Goal: Task Accomplishment & Management: Complete application form

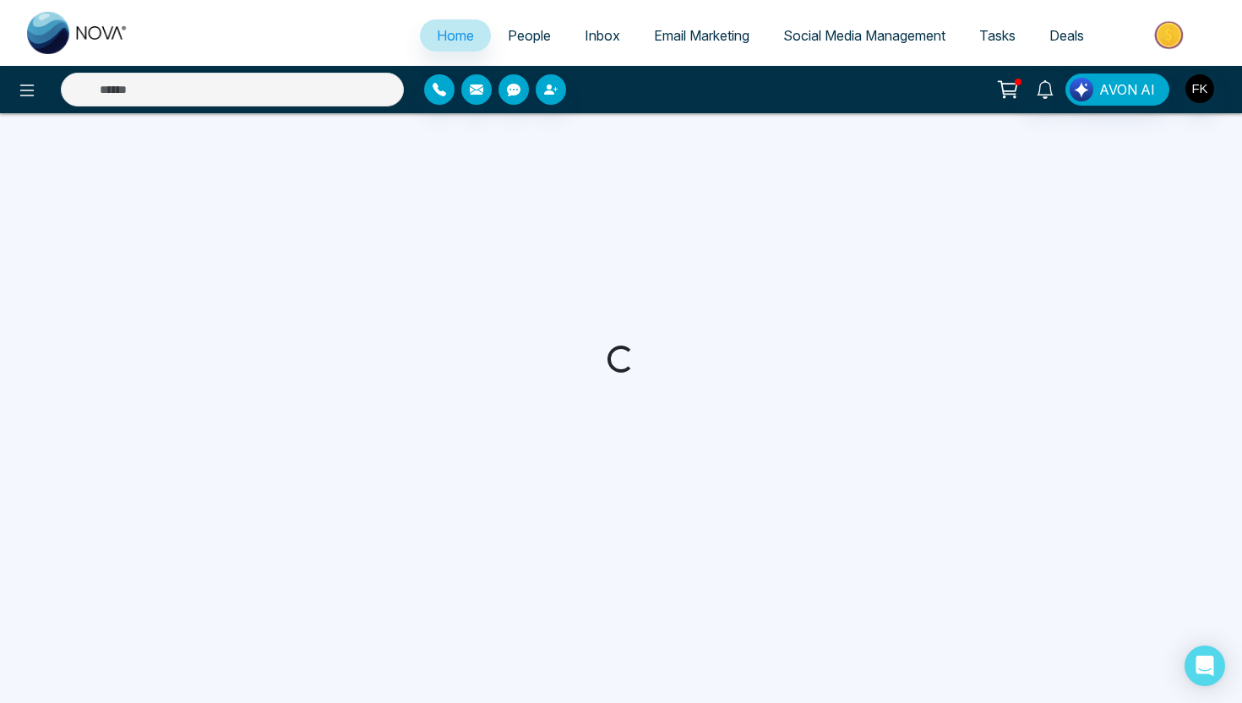
select select "*"
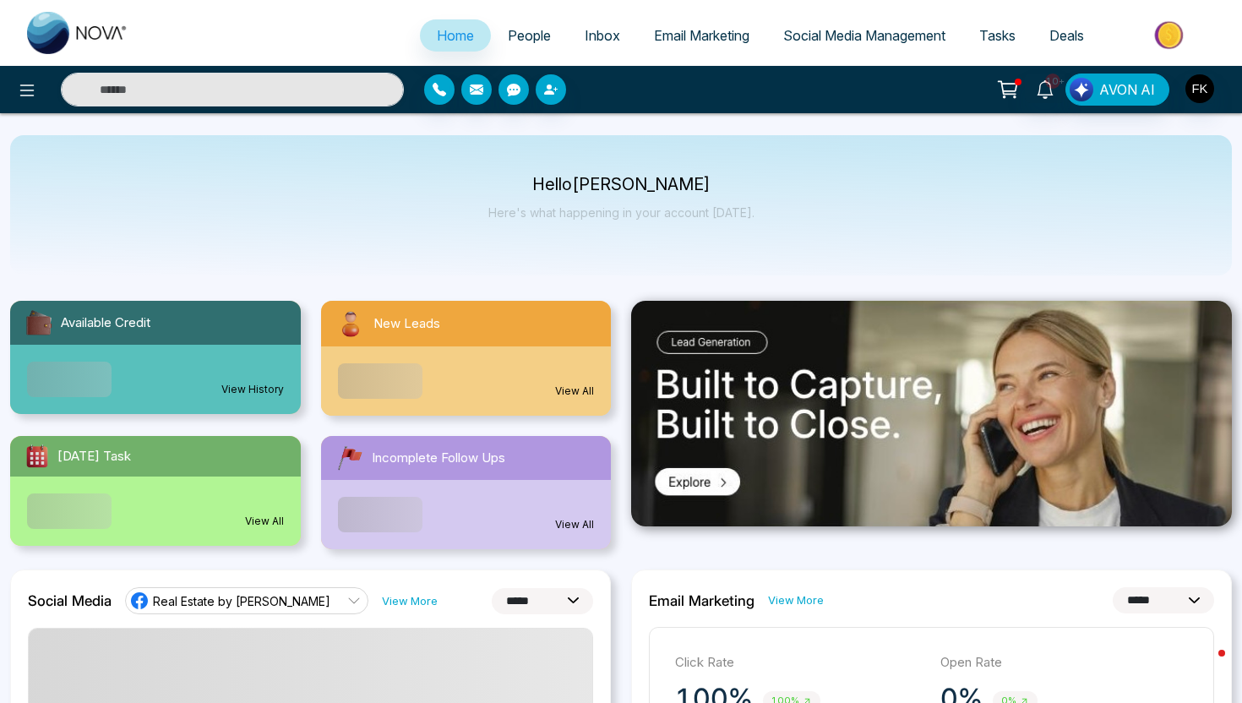
click at [537, 35] on span "People" at bounding box center [529, 35] width 43 height 17
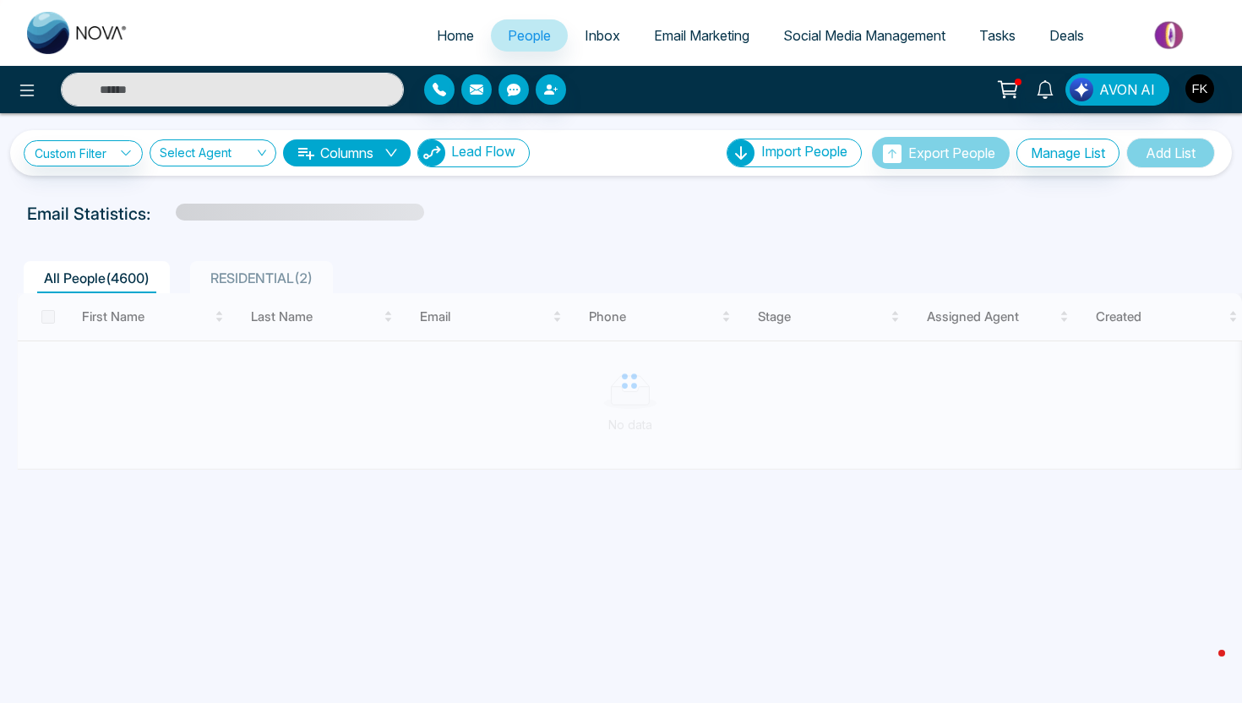
click at [478, 163] on button "Lead Flow" at bounding box center [473, 153] width 112 height 29
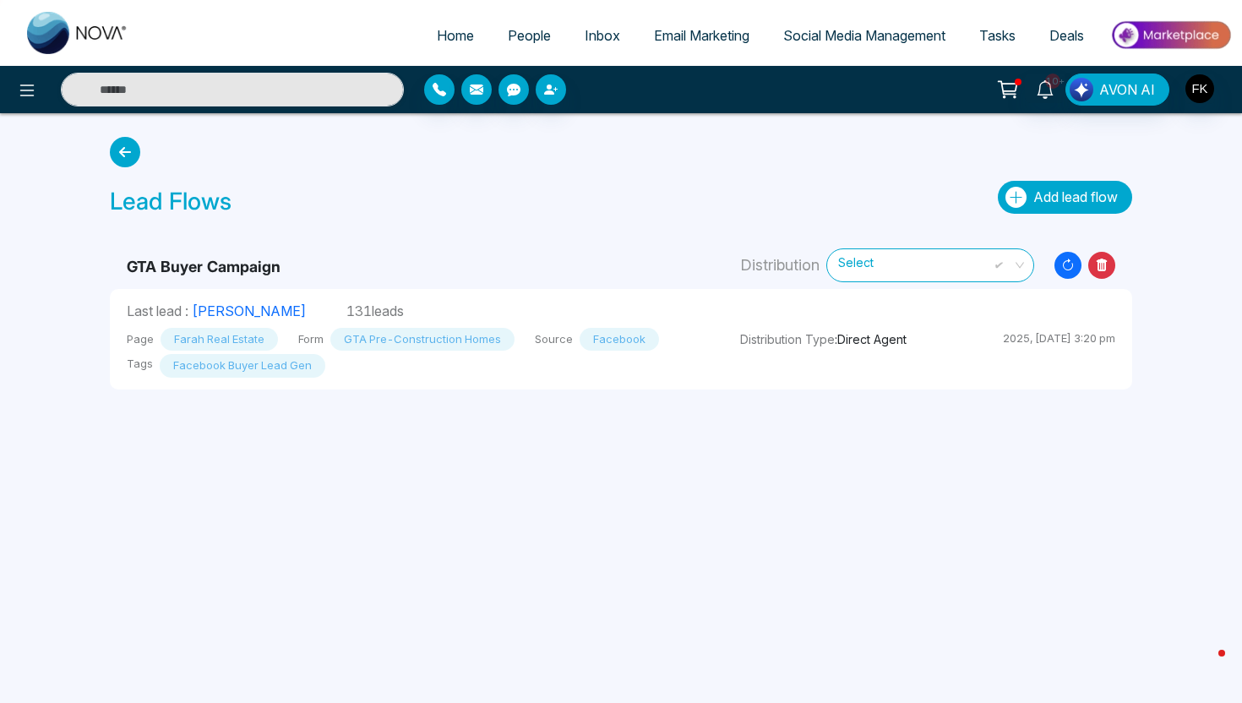
click at [1039, 201] on span "Add lead flow" at bounding box center [1075, 196] width 84 height 17
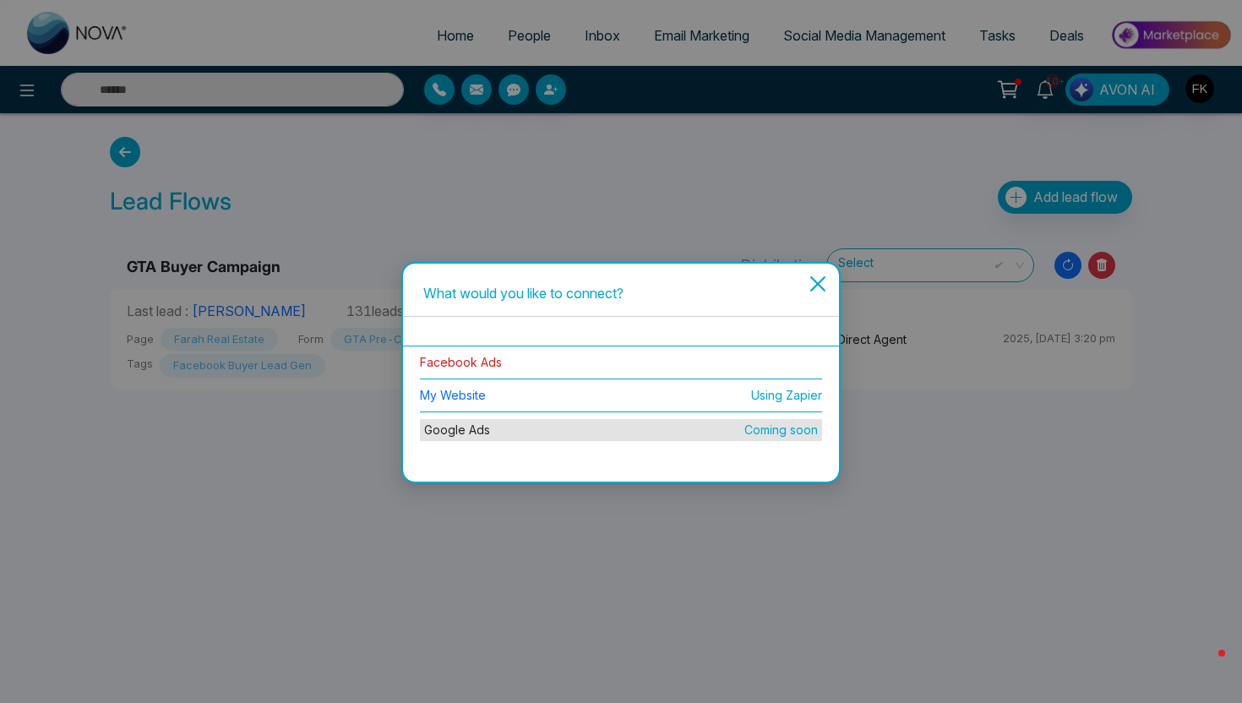
click at [485, 364] on link "Facebook Ads" at bounding box center [461, 362] width 82 height 14
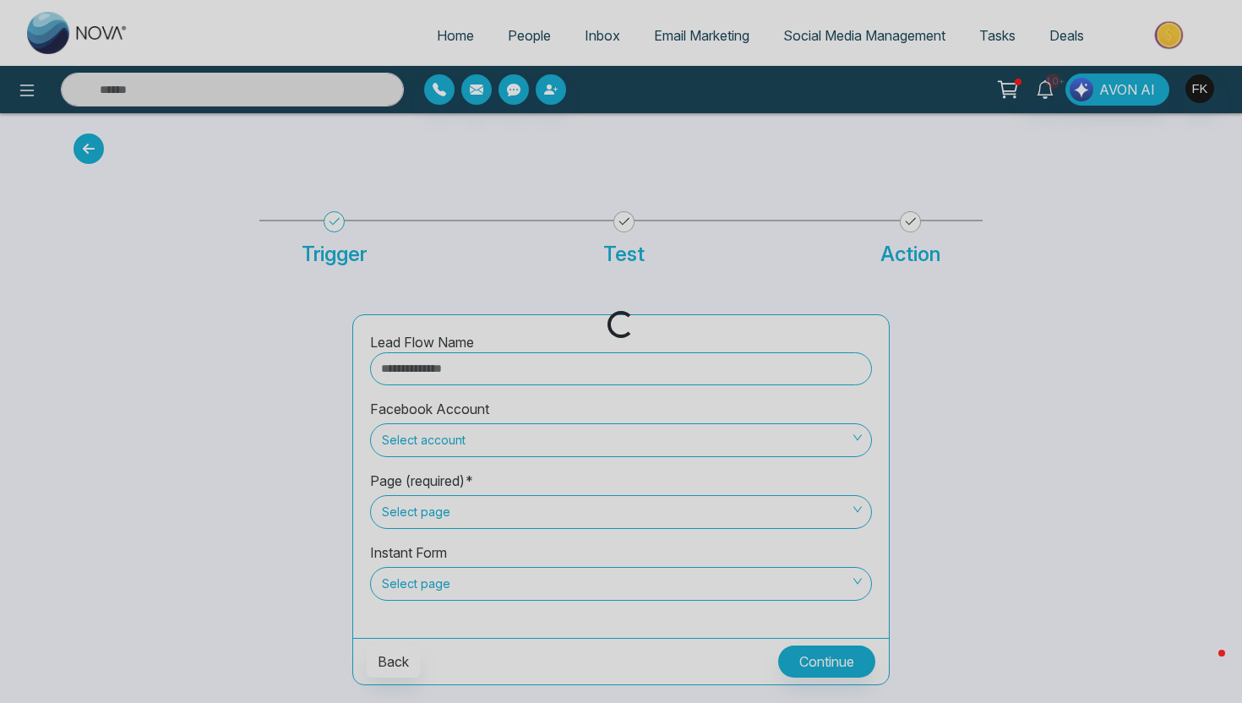
click at [515, 372] on div "Loading..." at bounding box center [621, 351] width 1242 height 703
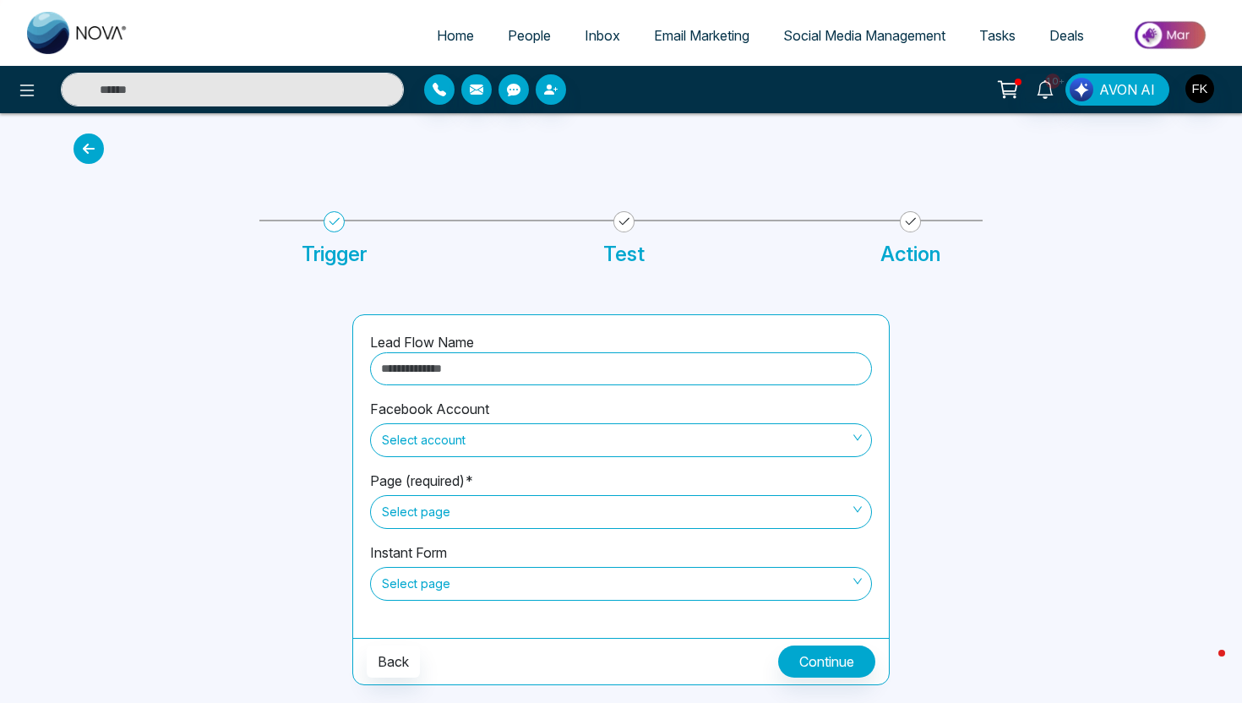
click at [515, 372] on input "text" at bounding box center [621, 368] width 502 height 33
type input "*"
click at [475, 434] on span "Select account" at bounding box center [621, 440] width 478 height 29
type input "**********"
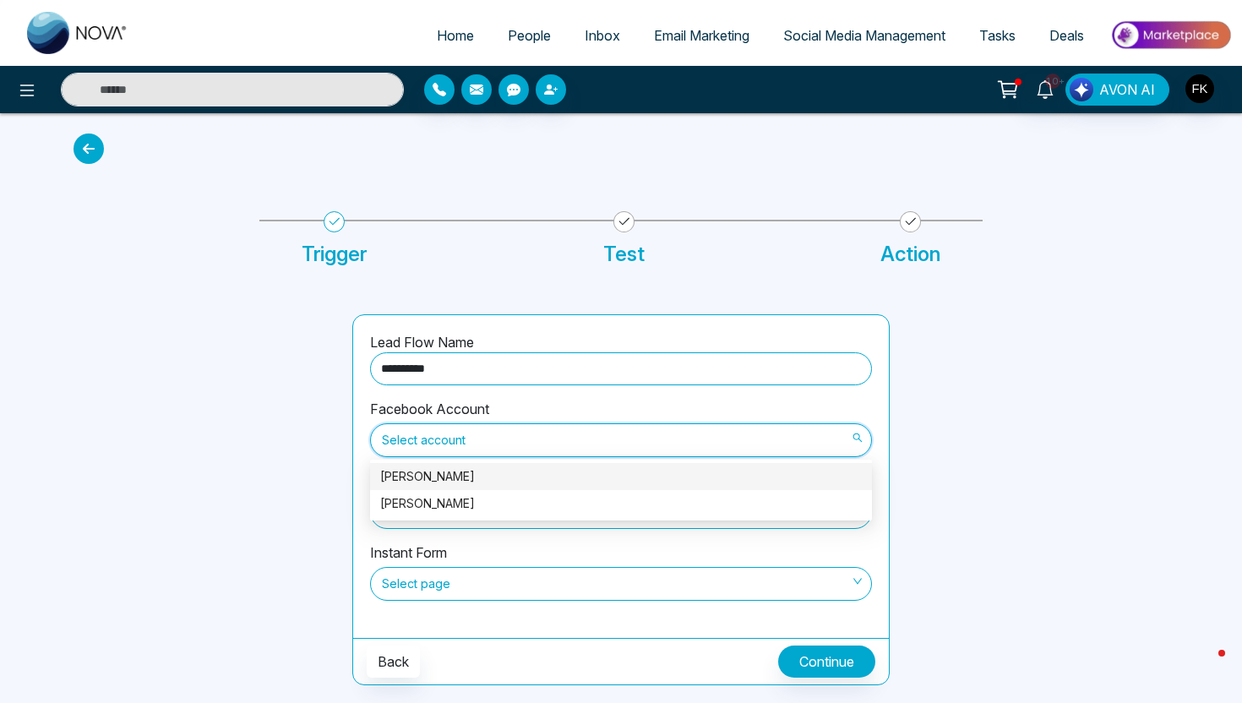
click at [482, 480] on div "[PERSON_NAME]" at bounding box center [620, 476] width 481 height 19
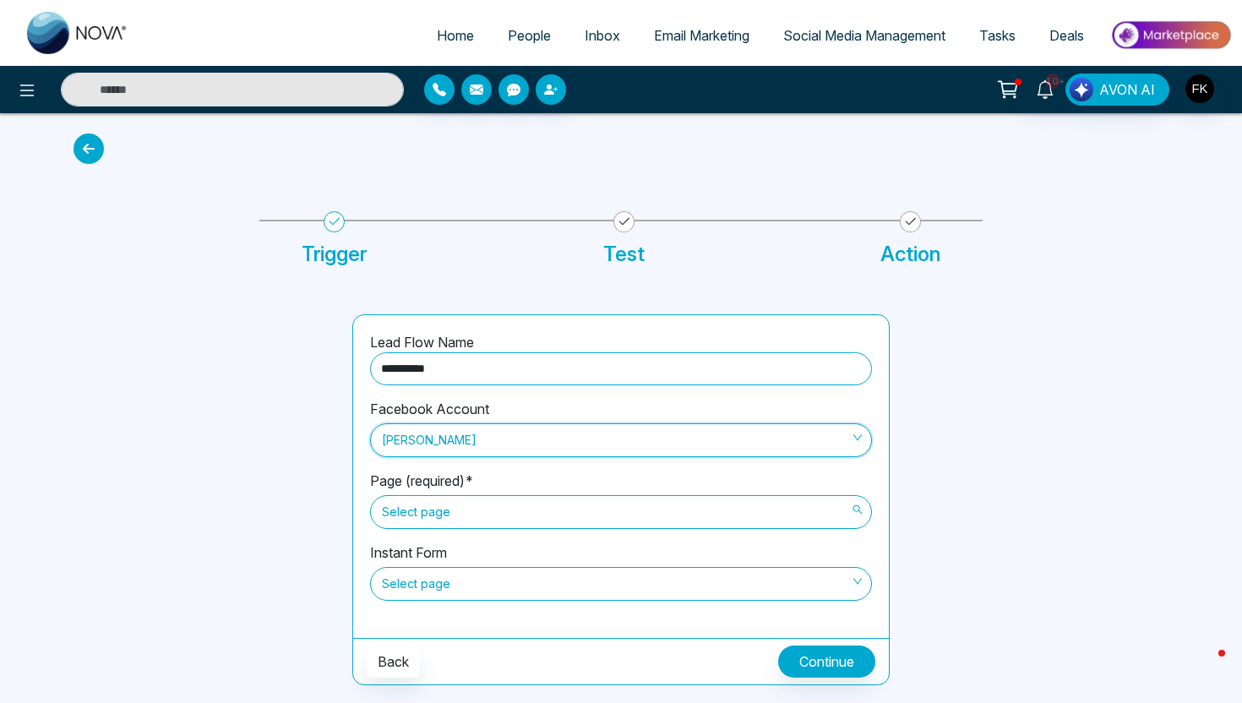
click at [483, 514] on span "Select page" at bounding box center [621, 511] width 478 height 29
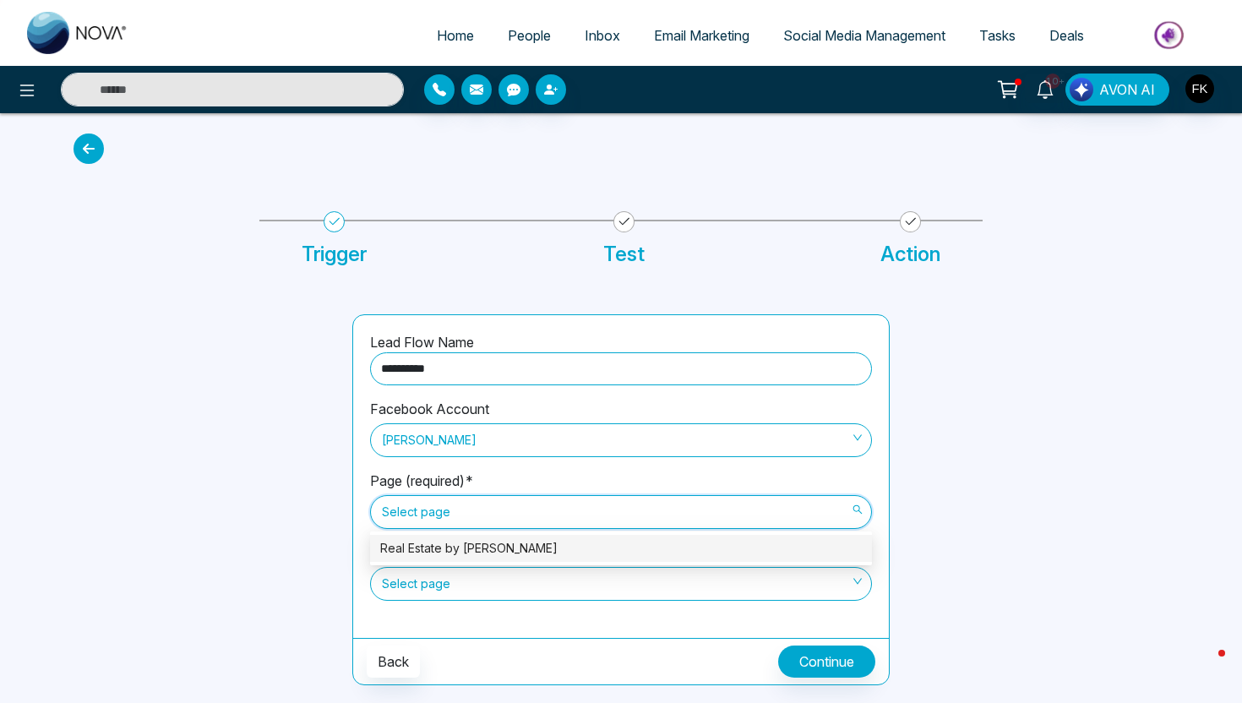
click at [476, 552] on div "Real Estate by [PERSON_NAME]" at bounding box center [620, 548] width 481 height 19
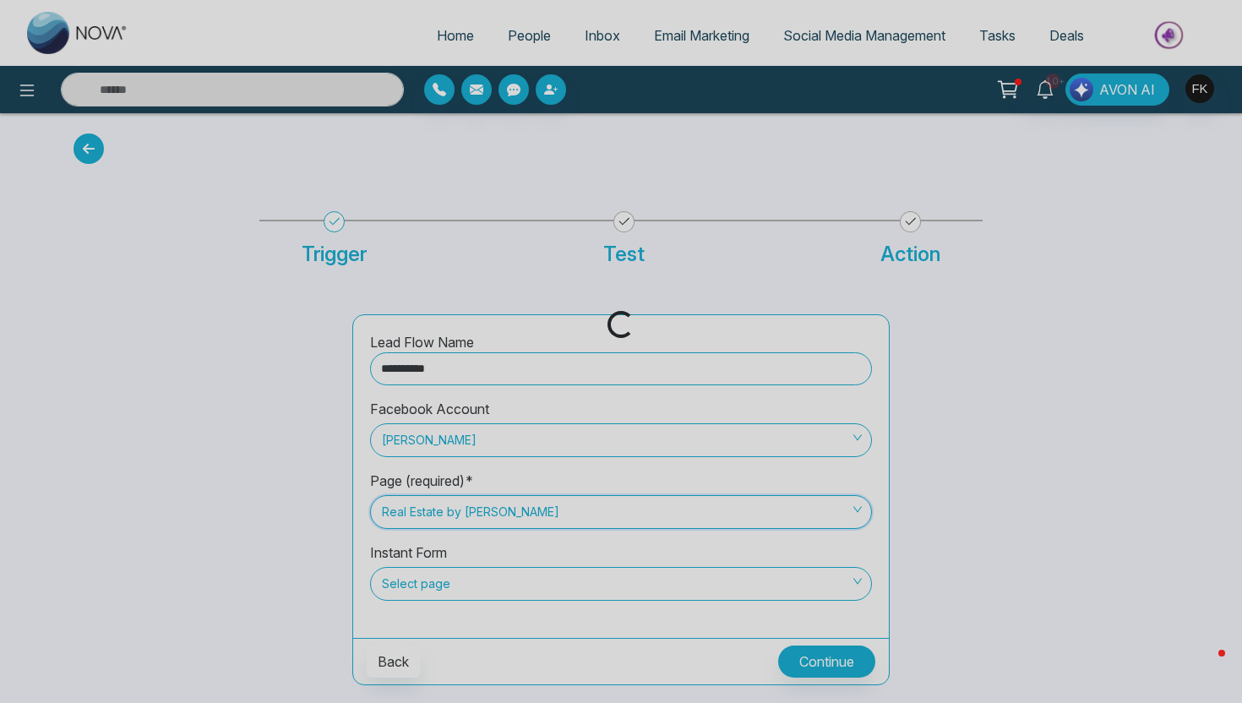
click at [472, 585] on div "Loading..." at bounding box center [621, 351] width 1242 height 703
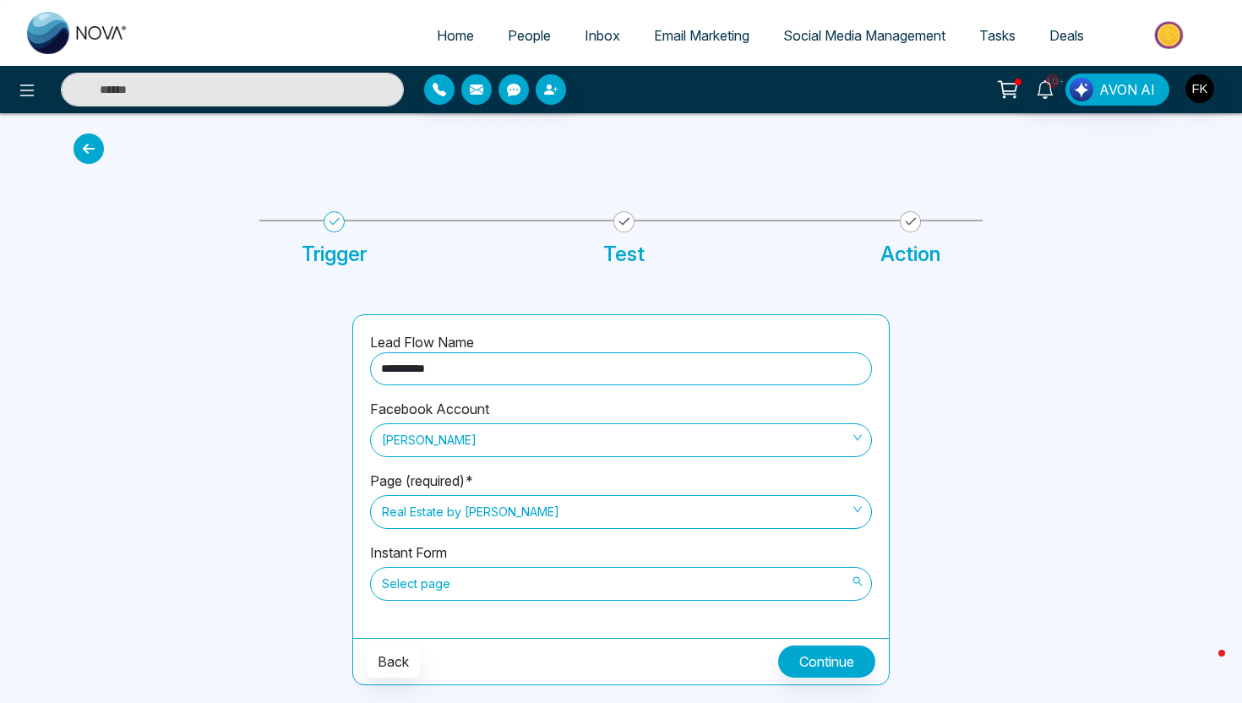
click at [472, 585] on span "Select page" at bounding box center [621, 583] width 478 height 29
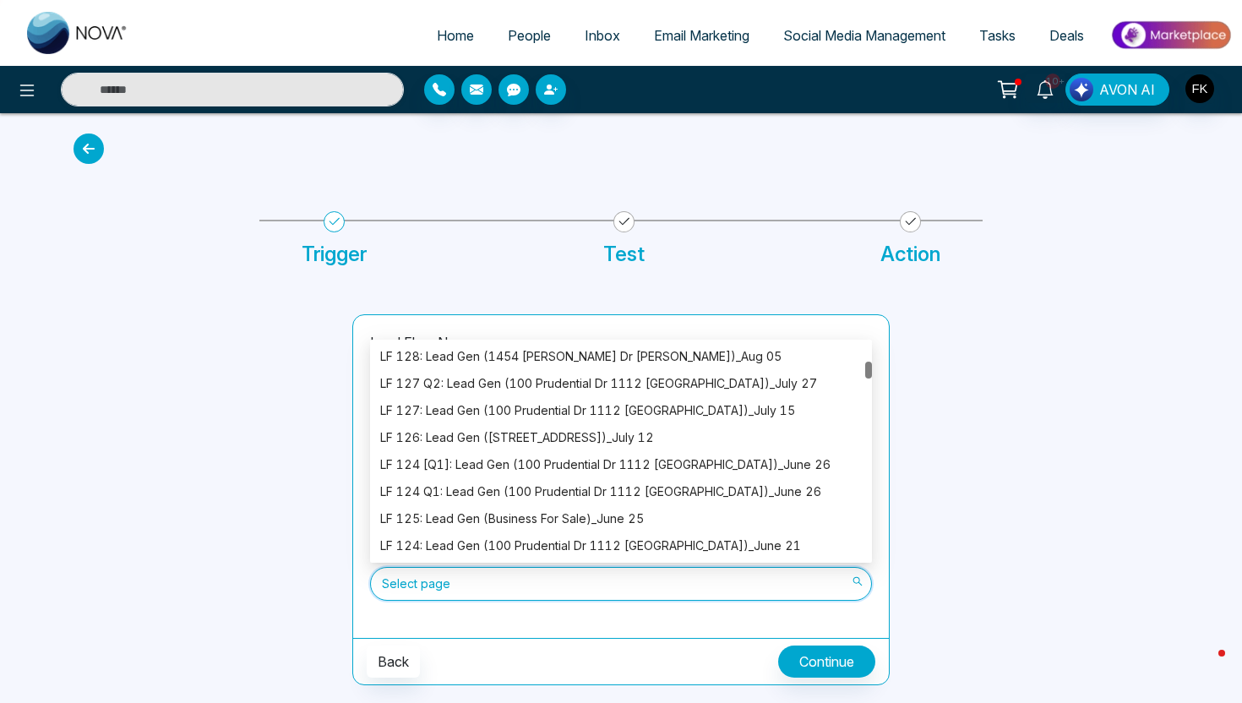
scroll to position [243, 0]
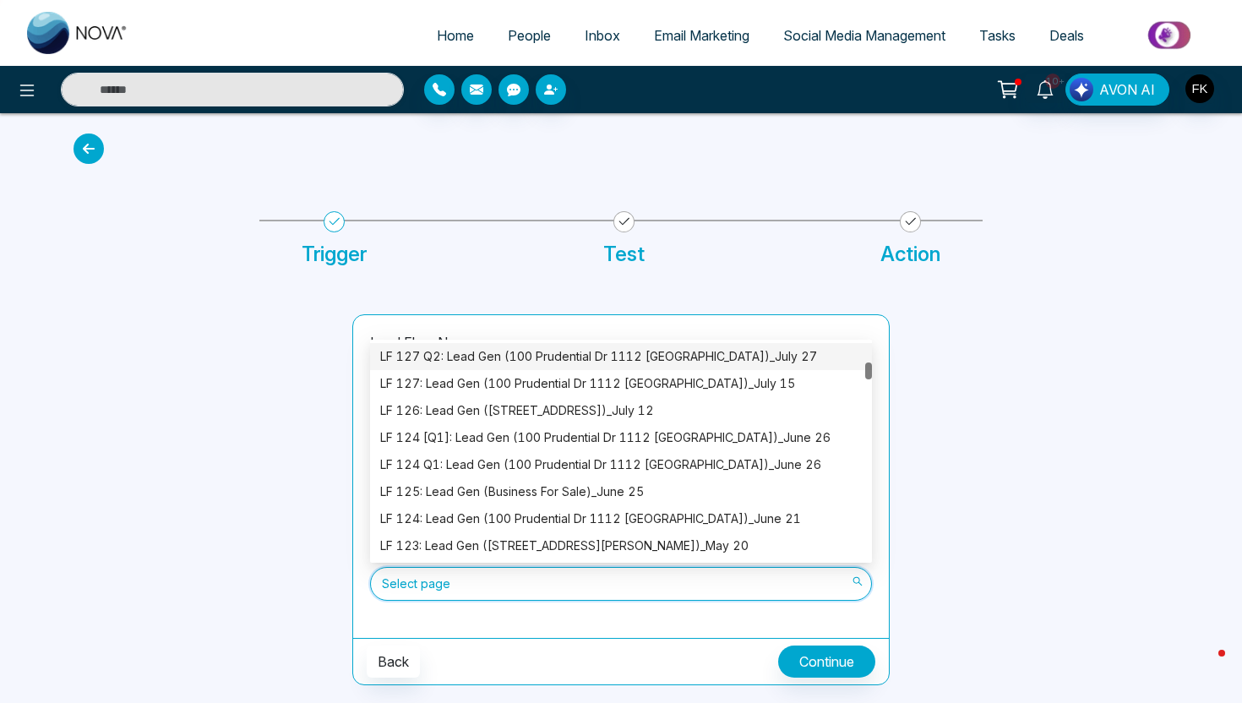
click at [530, 596] on span "Select page" at bounding box center [621, 583] width 478 height 29
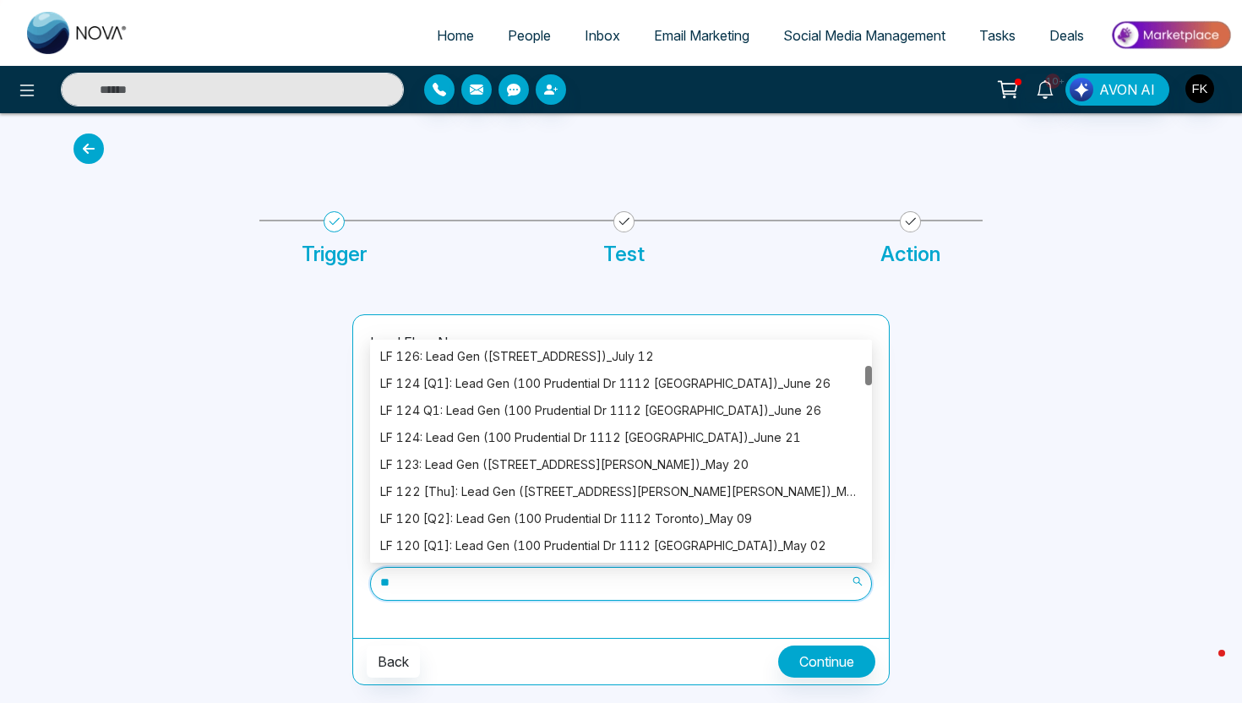
scroll to position [54, 0]
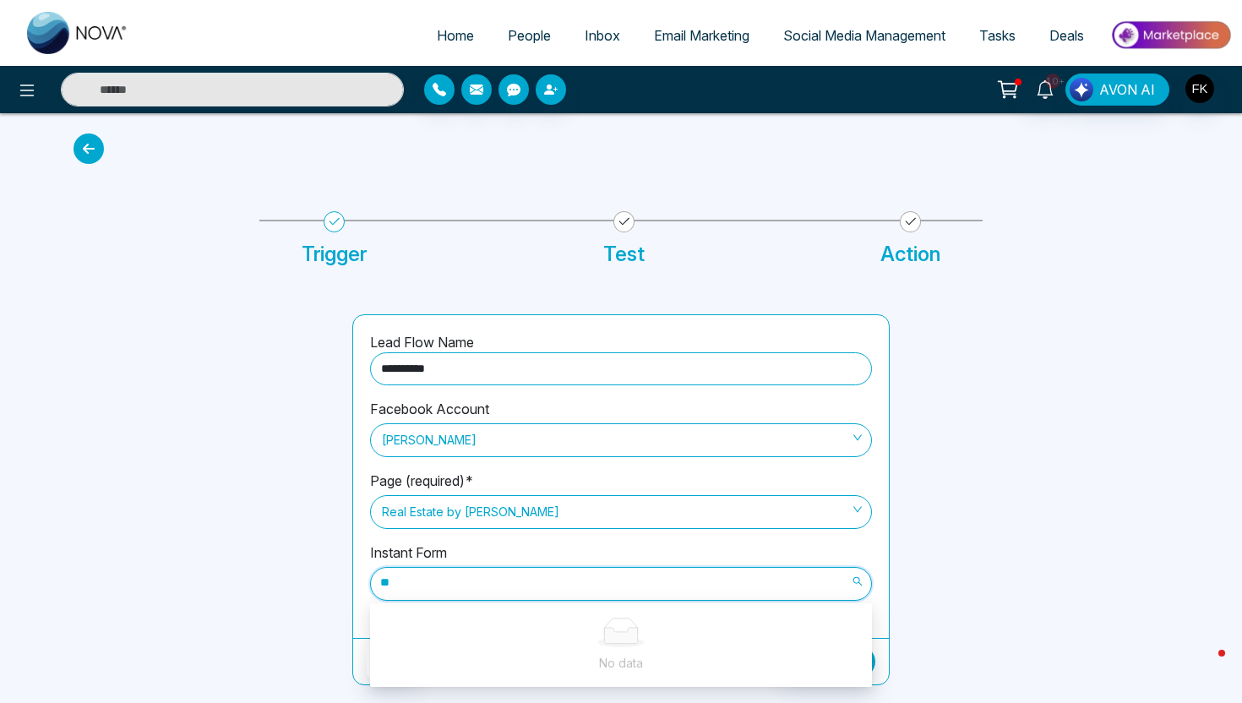
type input "*"
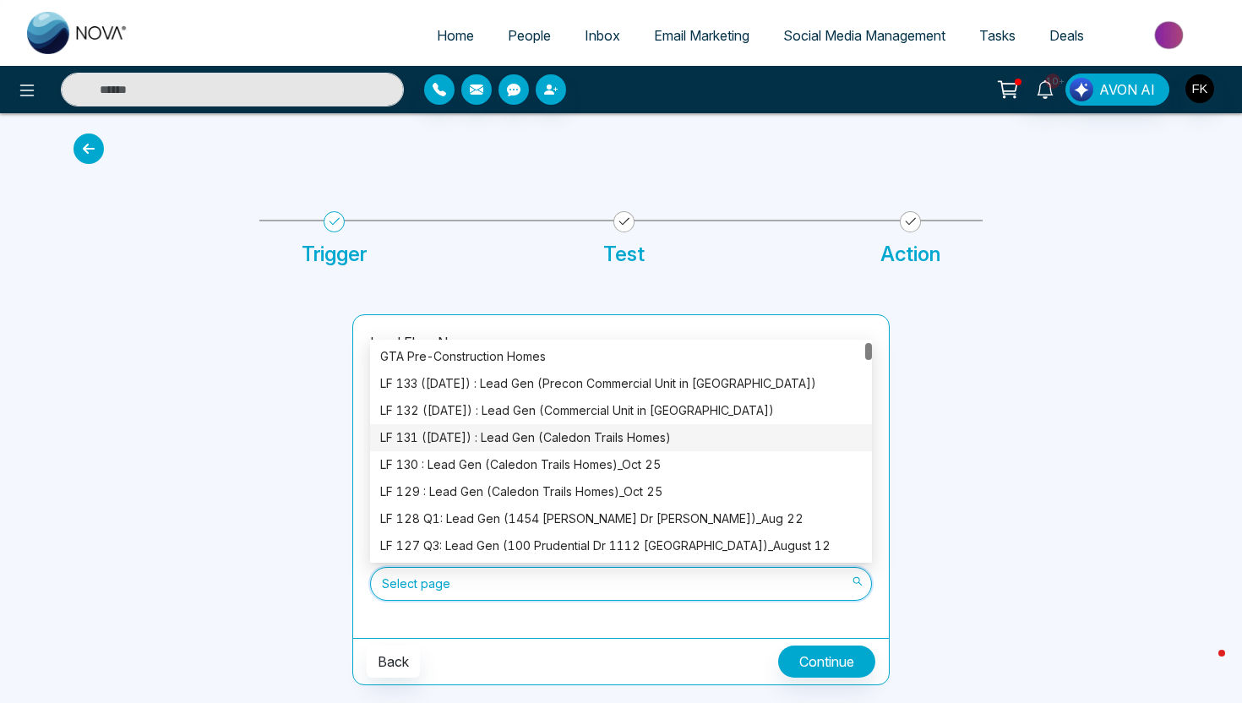
click at [949, 455] on div at bounding box center [1039, 499] width 279 height 371
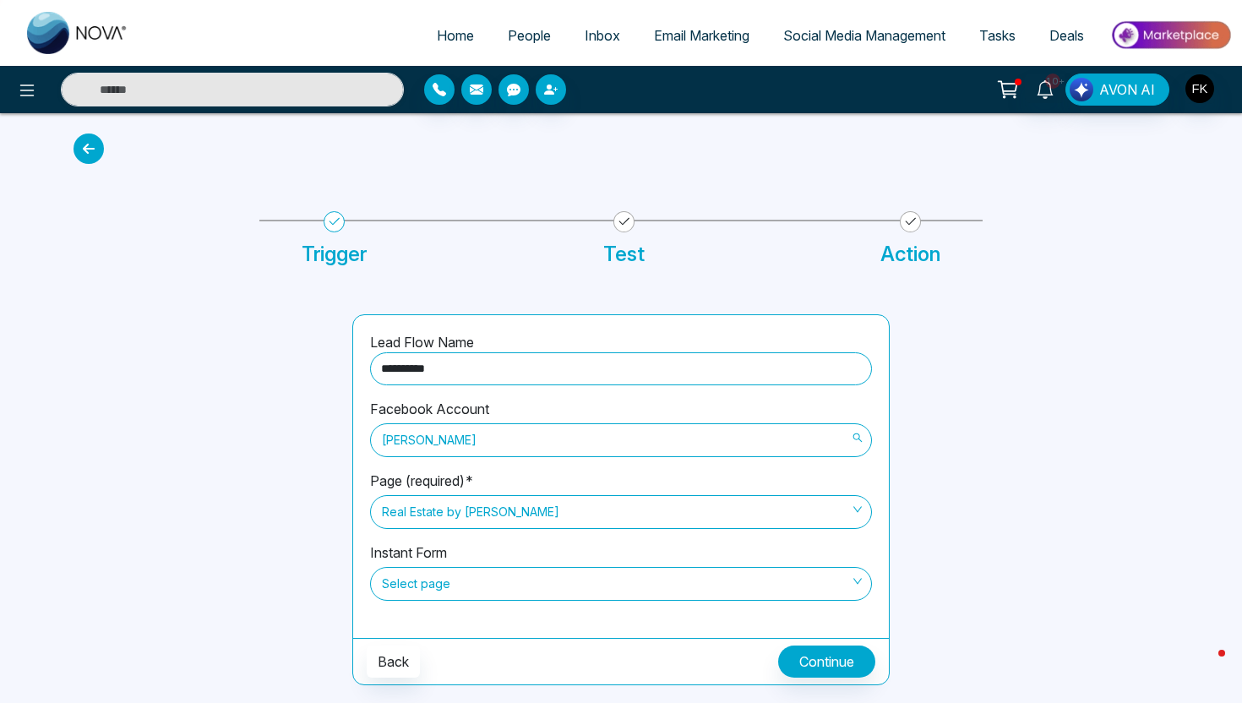
click at [786, 450] on span "[PERSON_NAME]" at bounding box center [621, 440] width 478 height 29
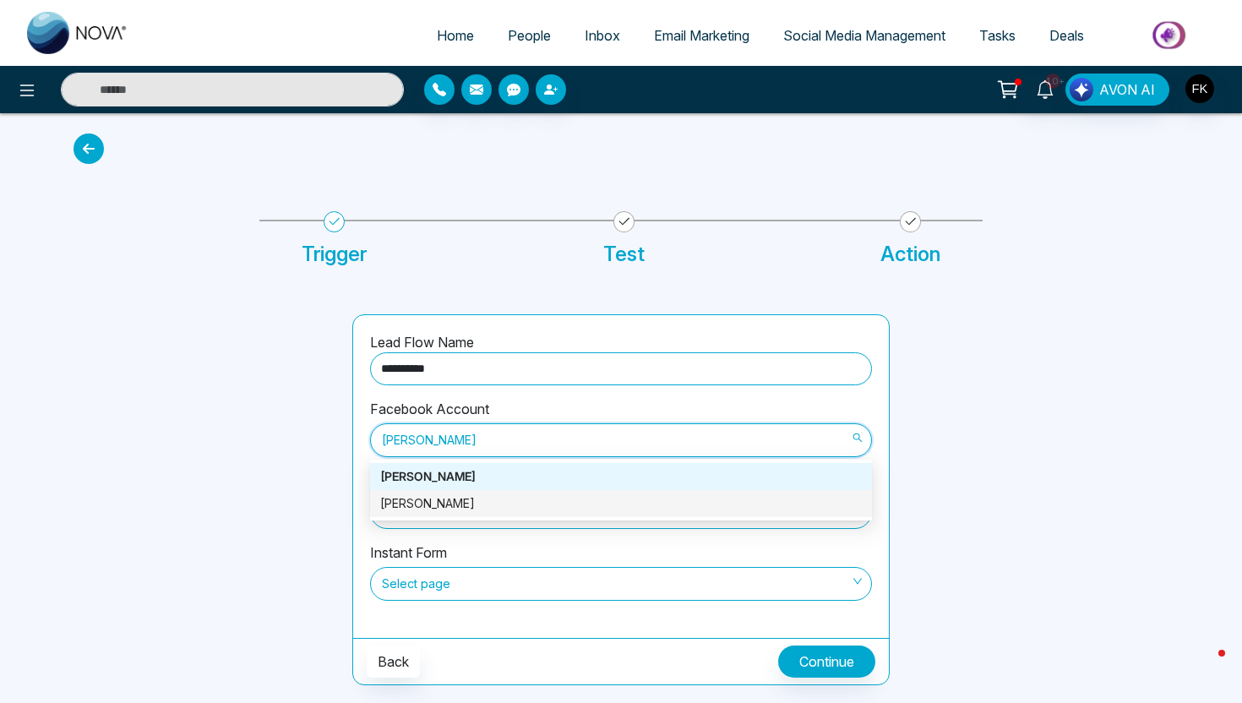
click at [615, 498] on div "[PERSON_NAME]" at bounding box center [620, 503] width 481 height 19
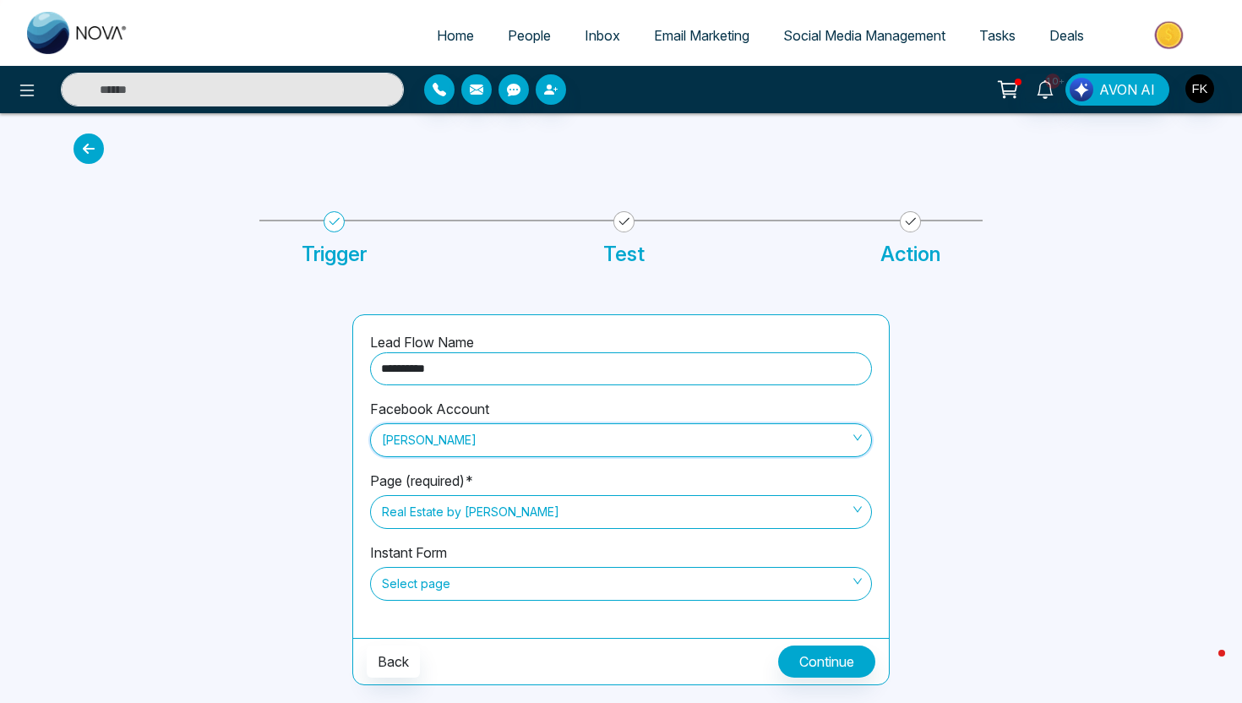
click at [611, 514] on span "Real Estate by [PERSON_NAME]" at bounding box center [621, 511] width 478 height 29
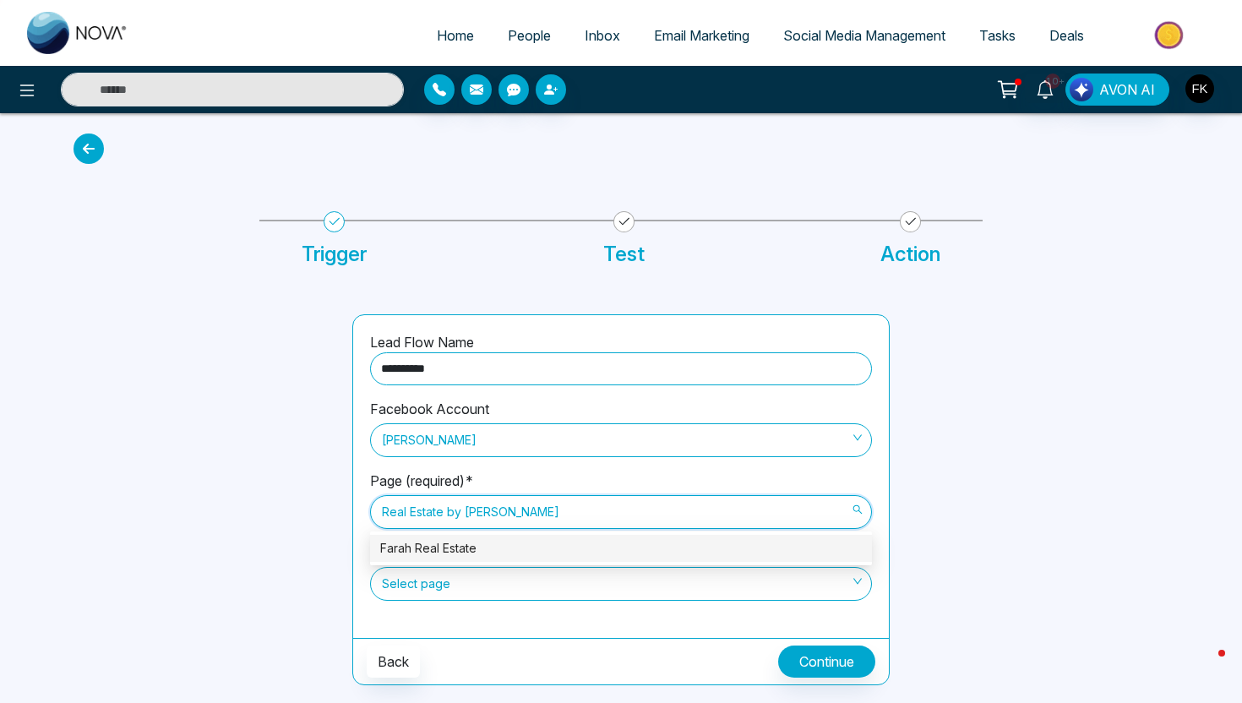
click at [597, 535] on div "Farah Real Estate" at bounding box center [621, 548] width 502 height 27
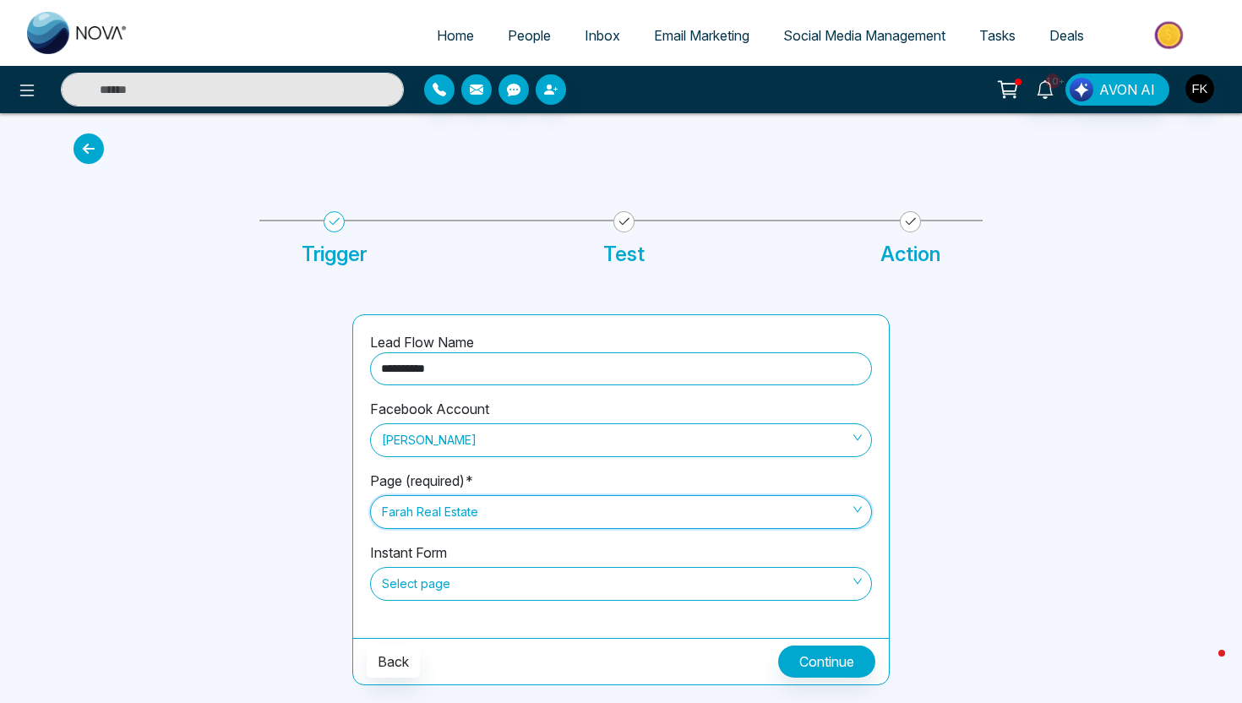
click at [581, 604] on div "Instant Form Select page" at bounding box center [621, 581] width 502 height 79
click at [584, 588] on span "Select page" at bounding box center [621, 583] width 478 height 29
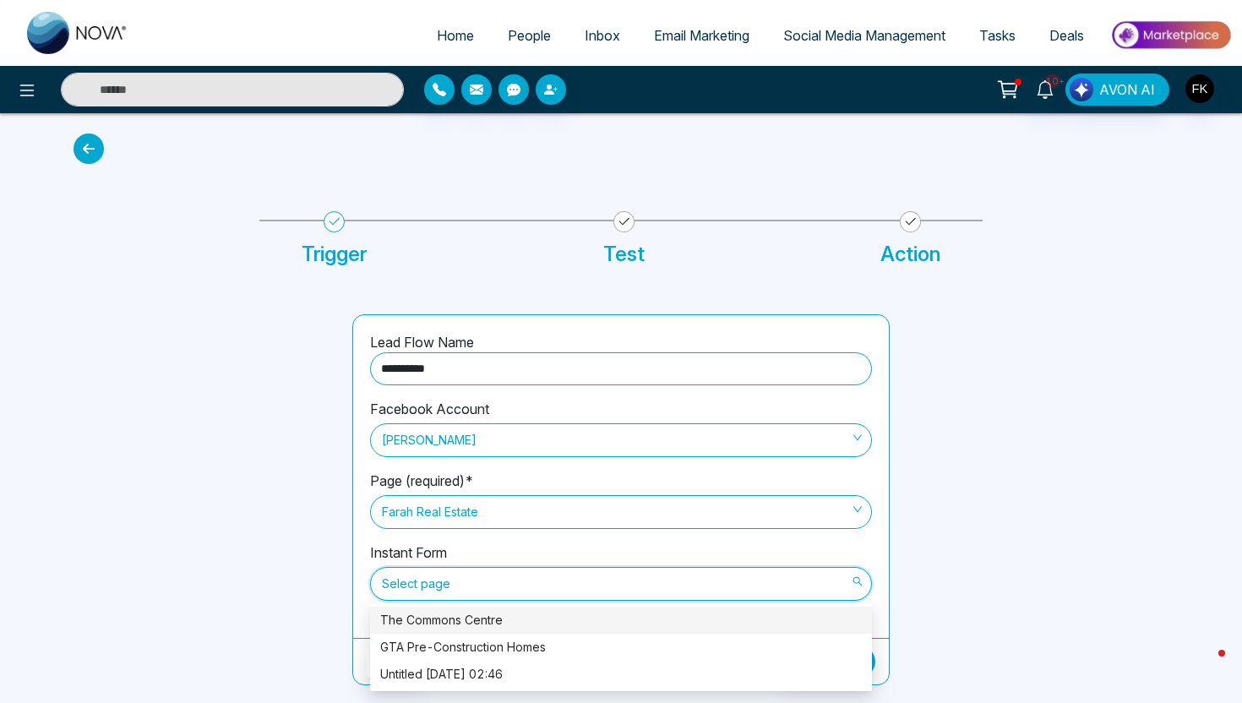
click at [555, 620] on div "The Commons Centre" at bounding box center [620, 620] width 481 height 19
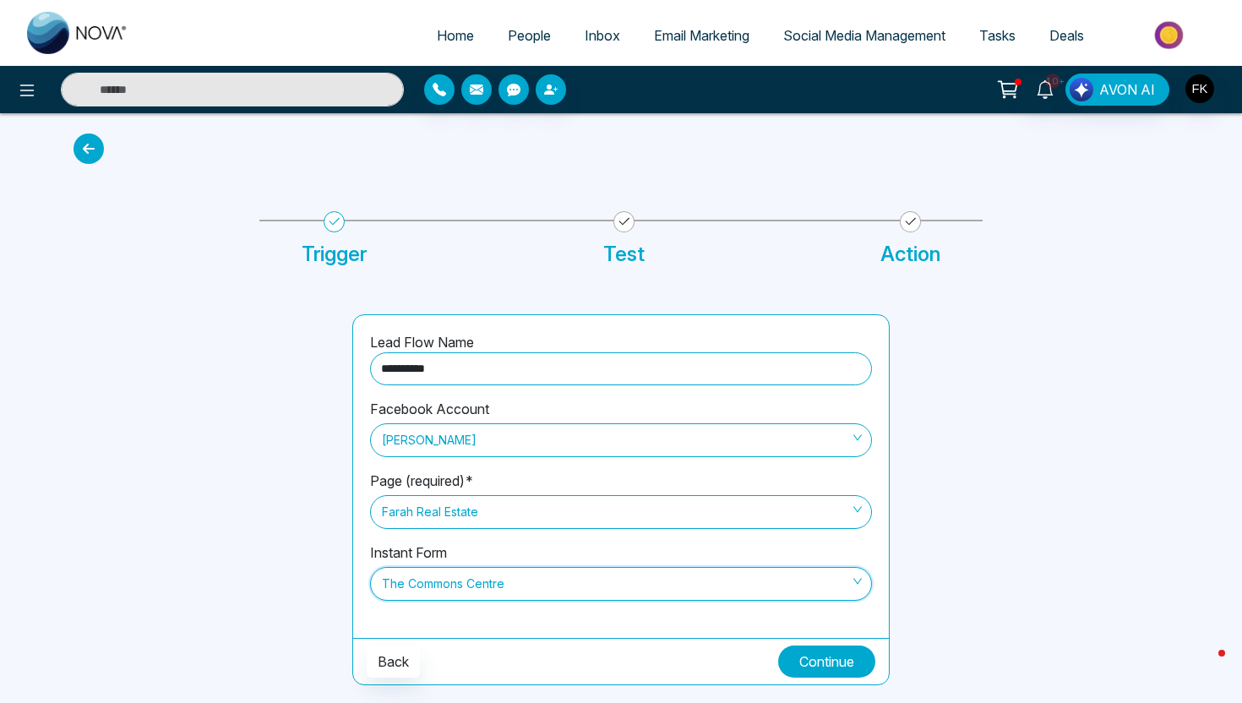
click at [802, 657] on button "Continue" at bounding box center [826, 661] width 97 height 32
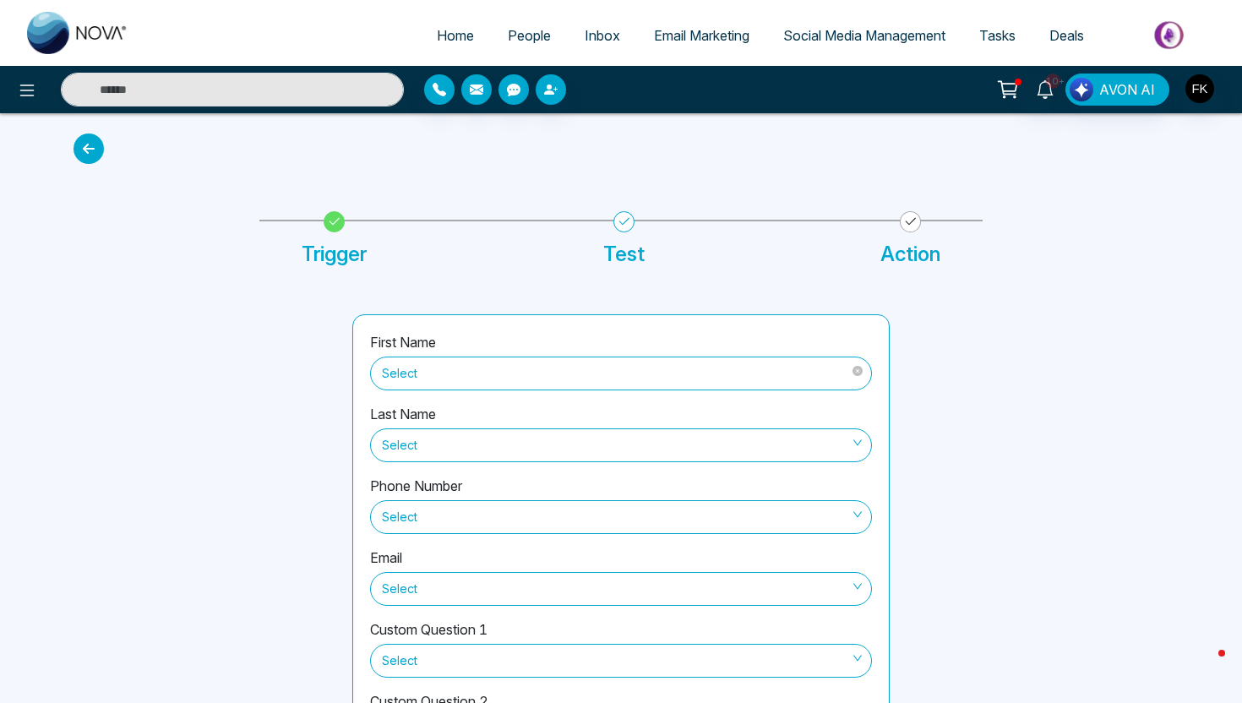
click at [758, 378] on span "Select" at bounding box center [621, 373] width 478 height 29
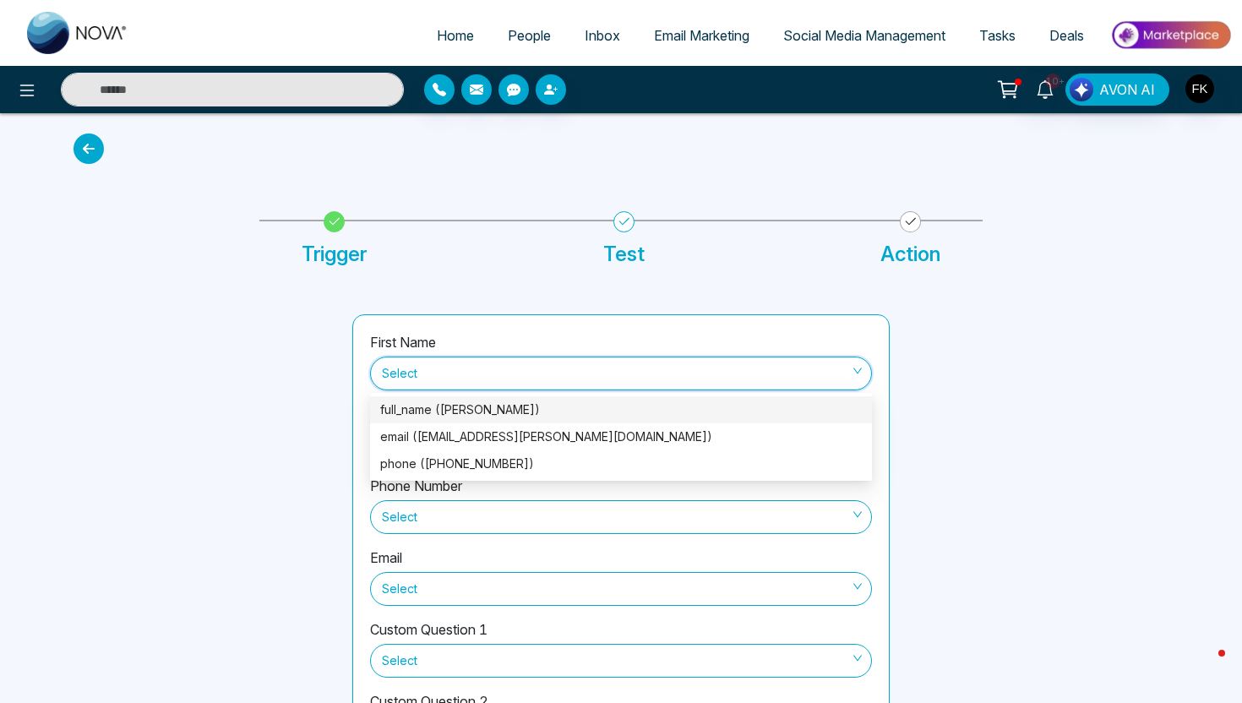
click at [639, 409] on div "full_name ([PERSON_NAME])" at bounding box center [620, 409] width 481 height 19
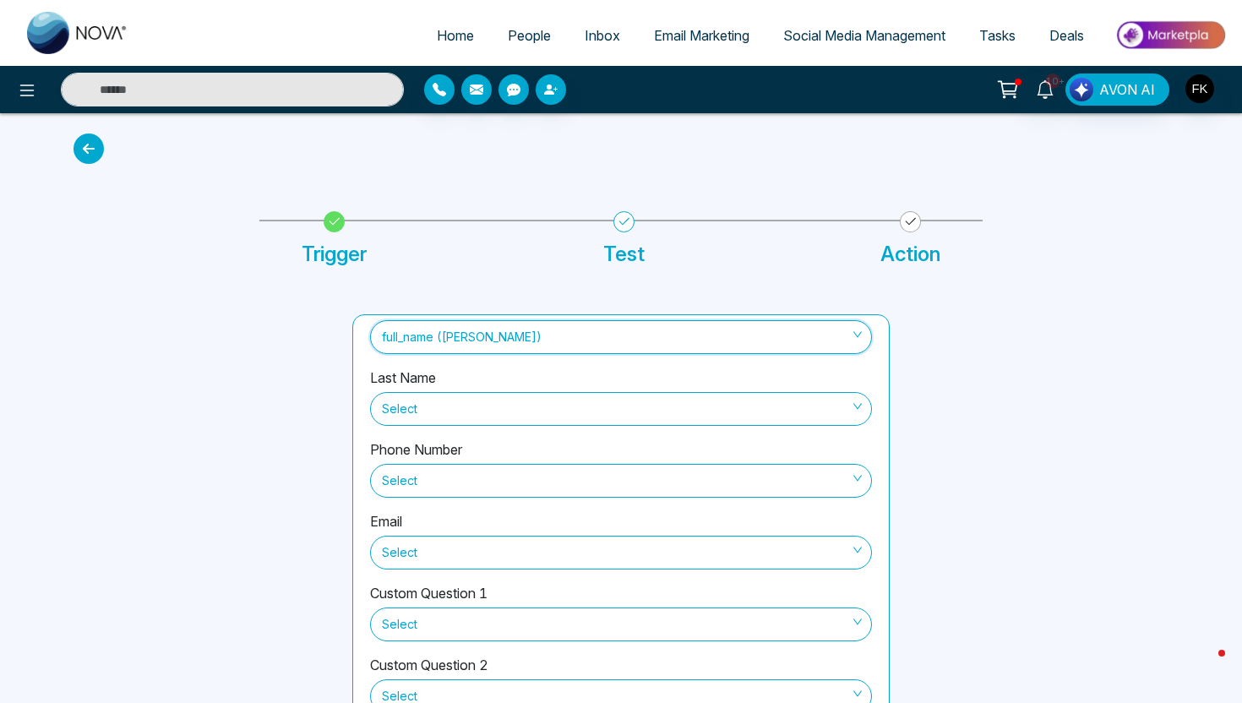
scroll to position [50, 0]
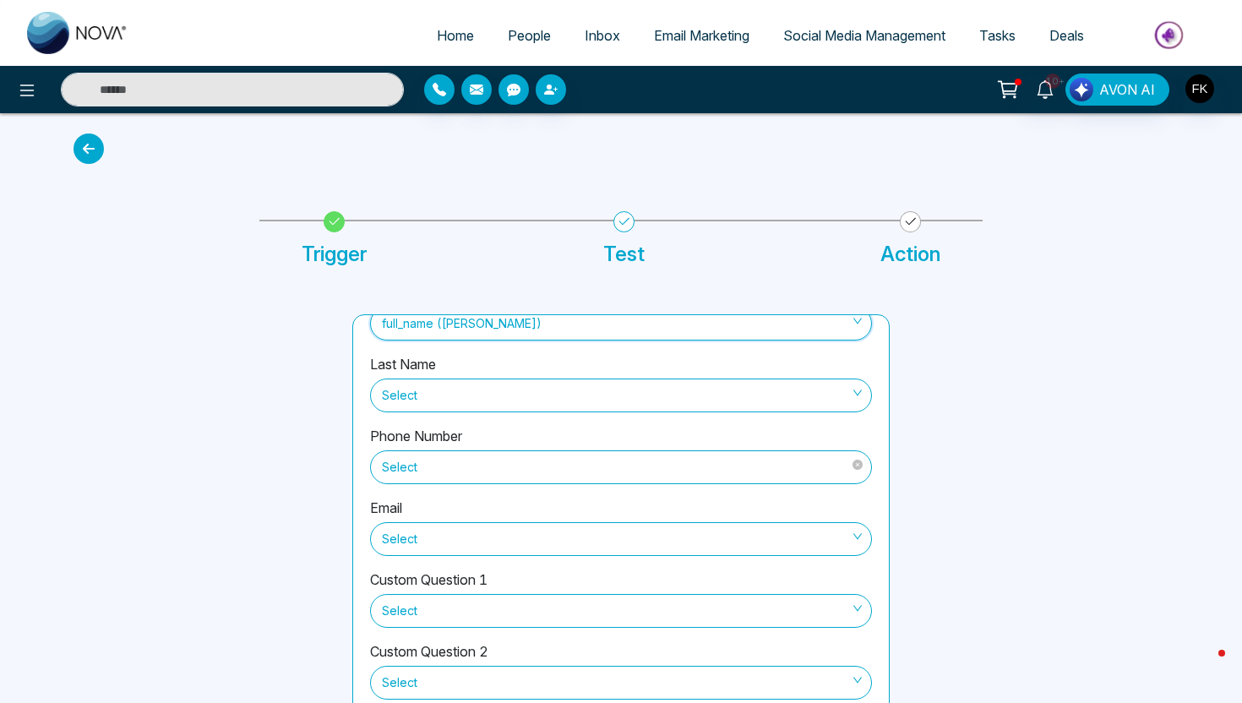
click at [621, 478] on span "Select" at bounding box center [621, 467] width 478 height 29
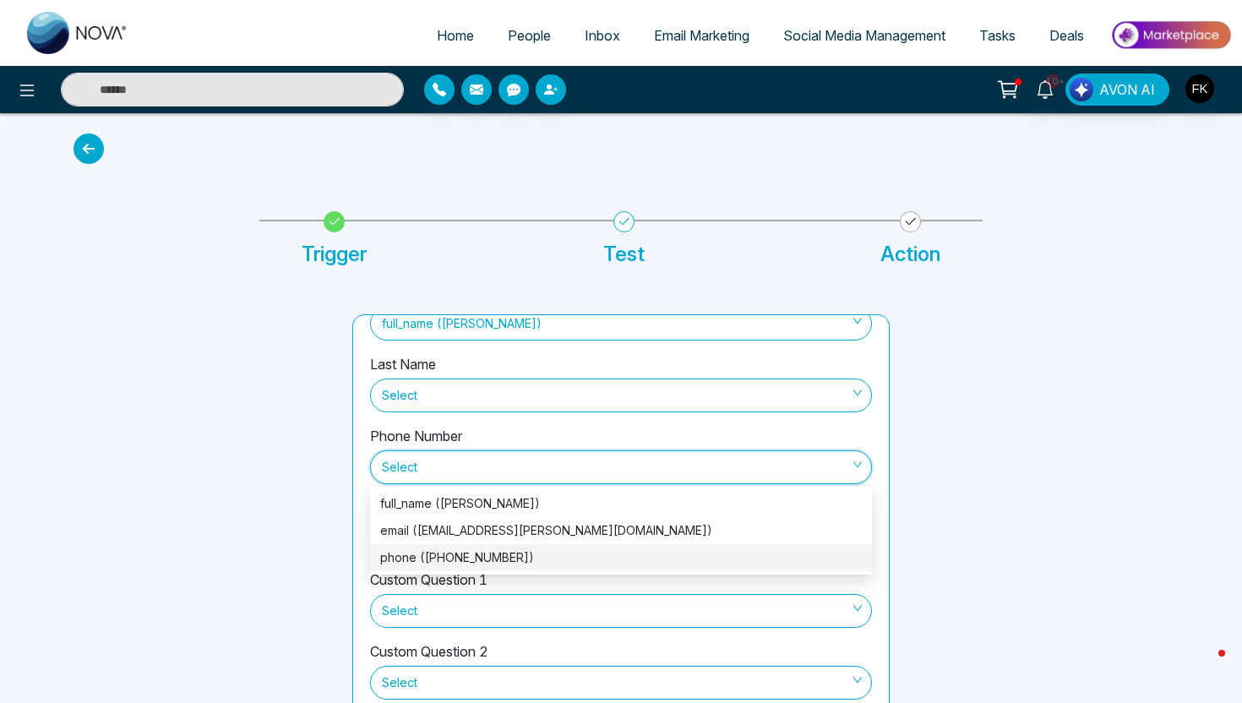
click at [553, 554] on div "phone ([PHONE_NUMBER])" at bounding box center [620, 557] width 481 height 19
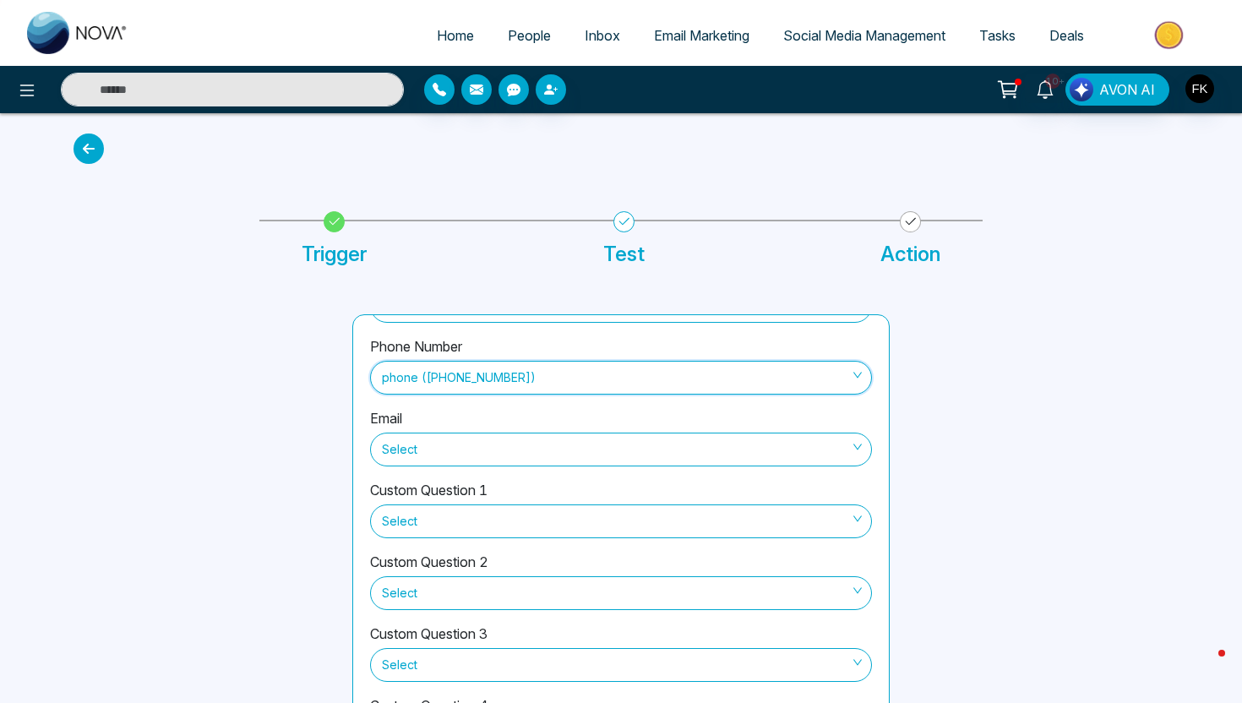
scroll to position [145, 0]
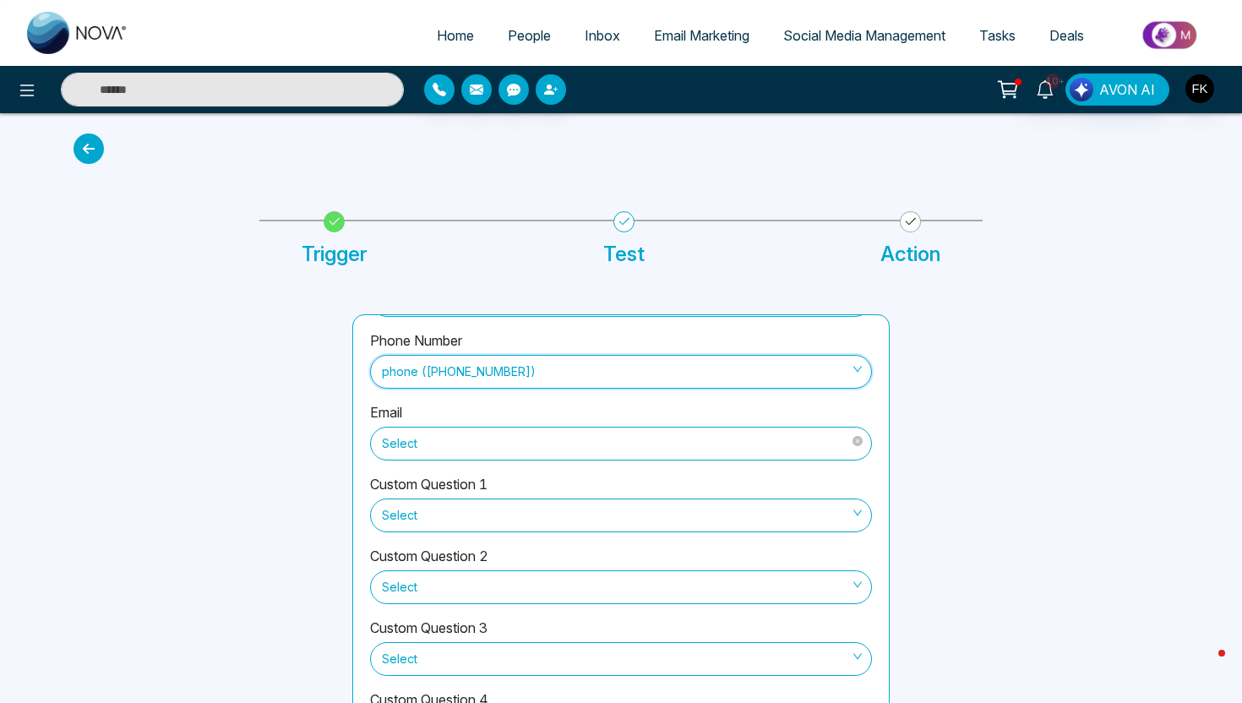
click at [584, 458] on span at bounding box center [615, 443] width 470 height 32
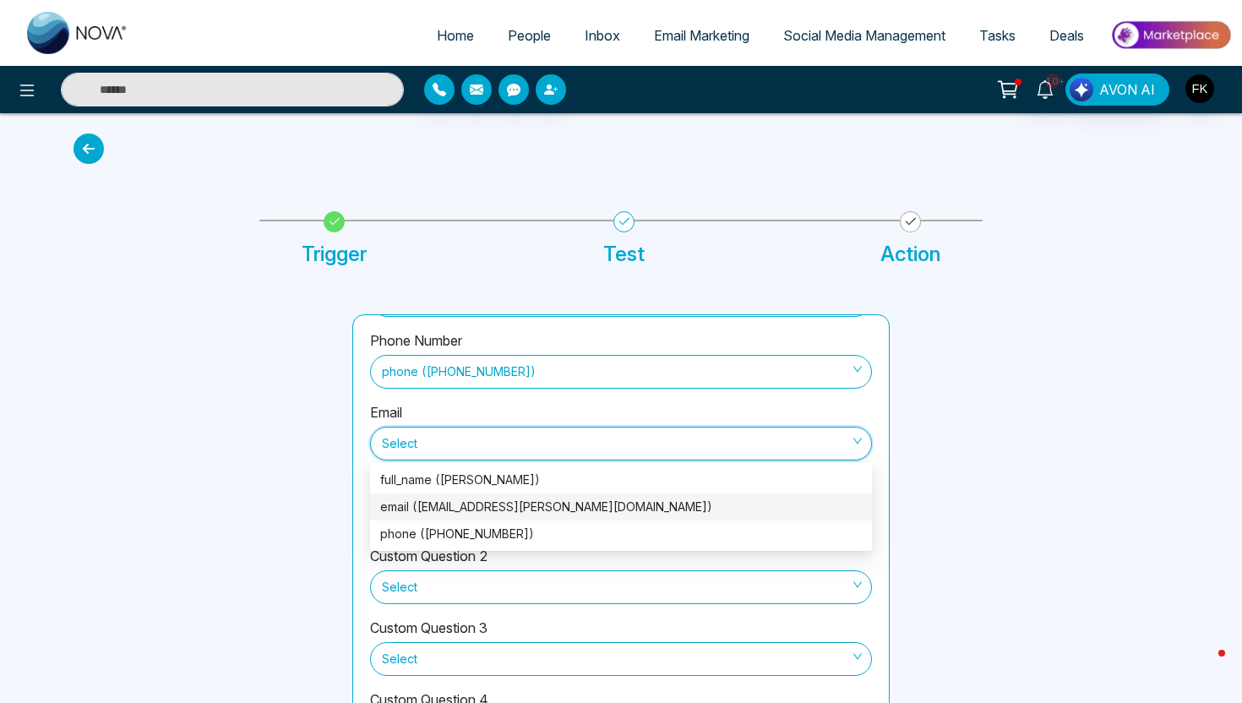
click at [563, 508] on div "email ([EMAIL_ADDRESS][PERSON_NAME][DOMAIN_NAME])" at bounding box center [620, 506] width 481 height 19
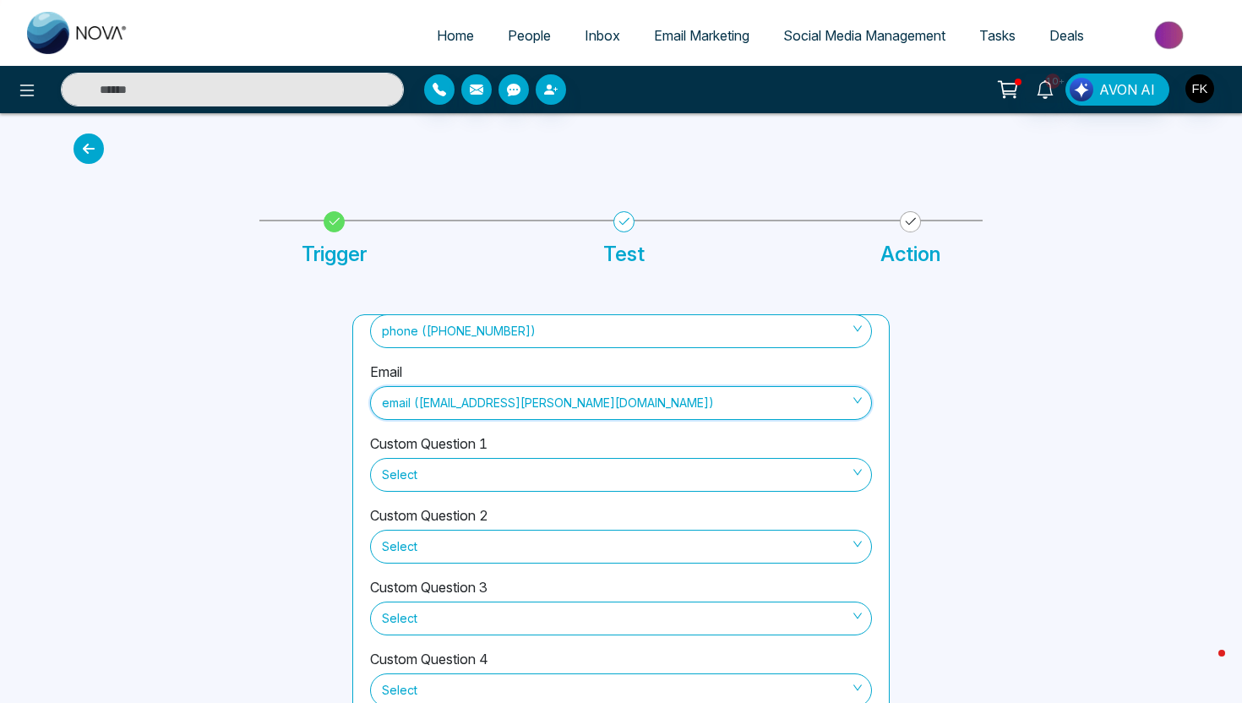
scroll to position [82, 0]
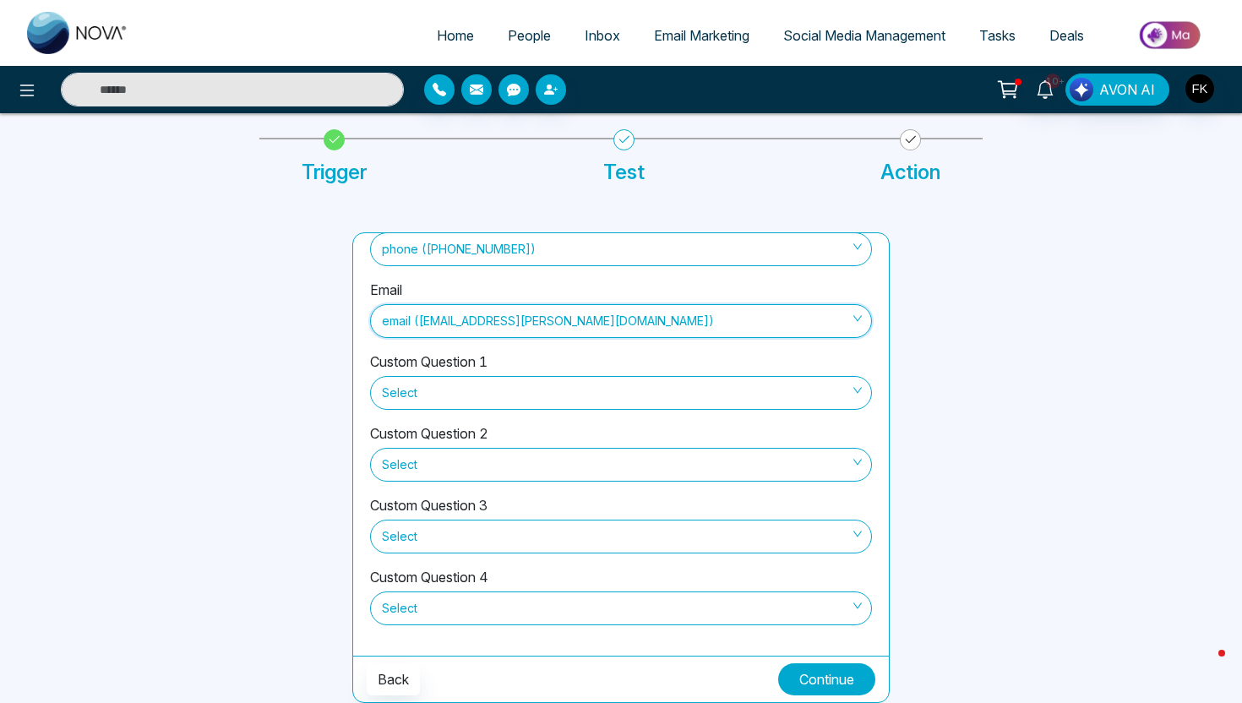
click at [856, 677] on button "Continue" at bounding box center [826, 679] width 97 height 32
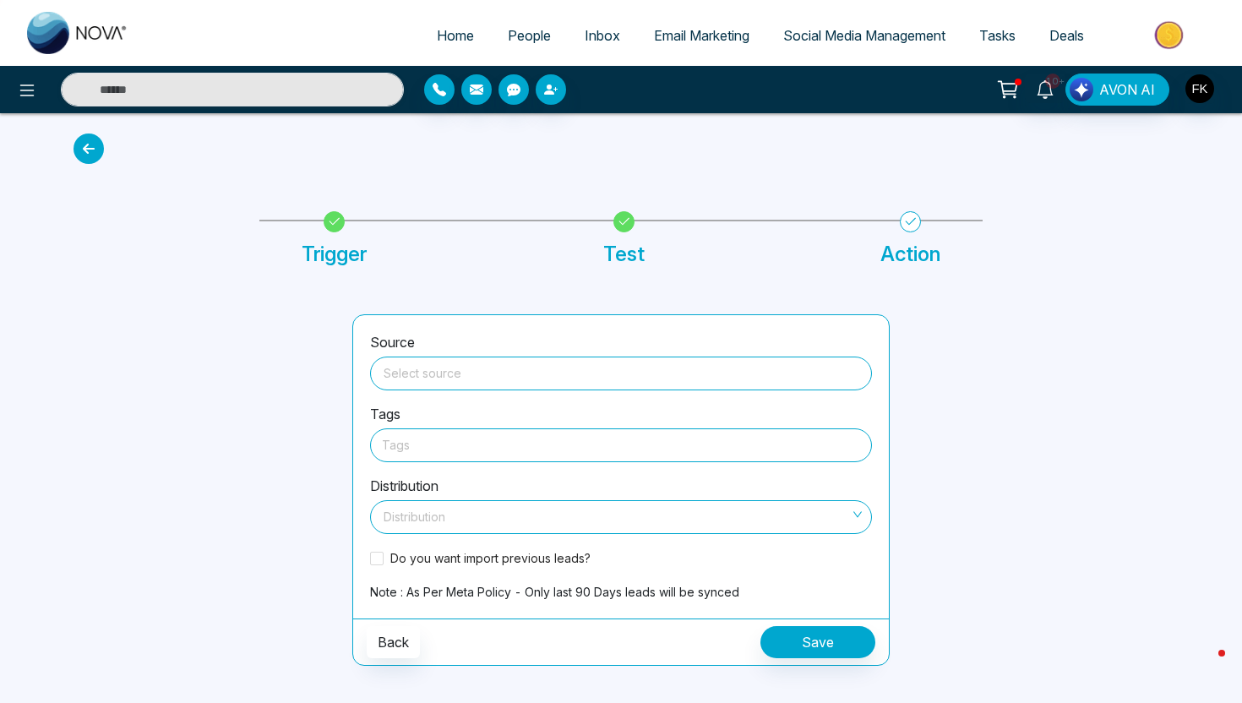
click at [674, 372] on input "search" at bounding box center [620, 369] width 481 height 25
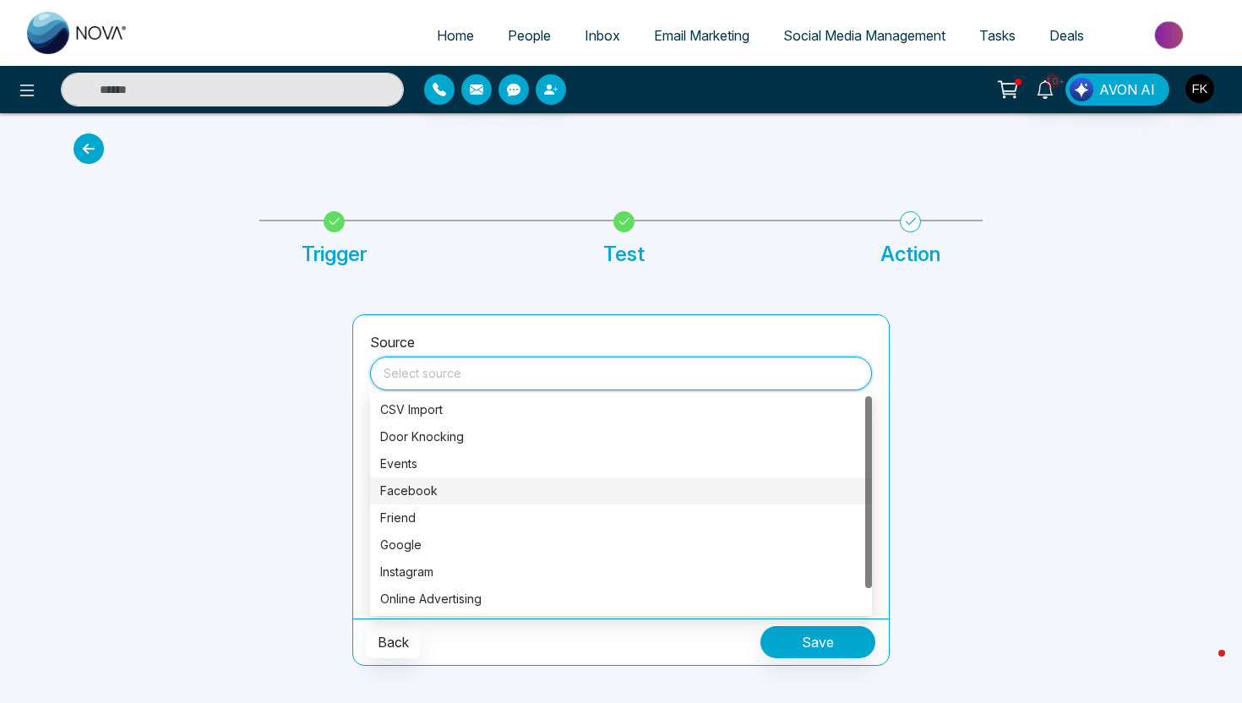
click at [461, 485] on div "Facebook" at bounding box center [620, 490] width 481 height 19
type input "********"
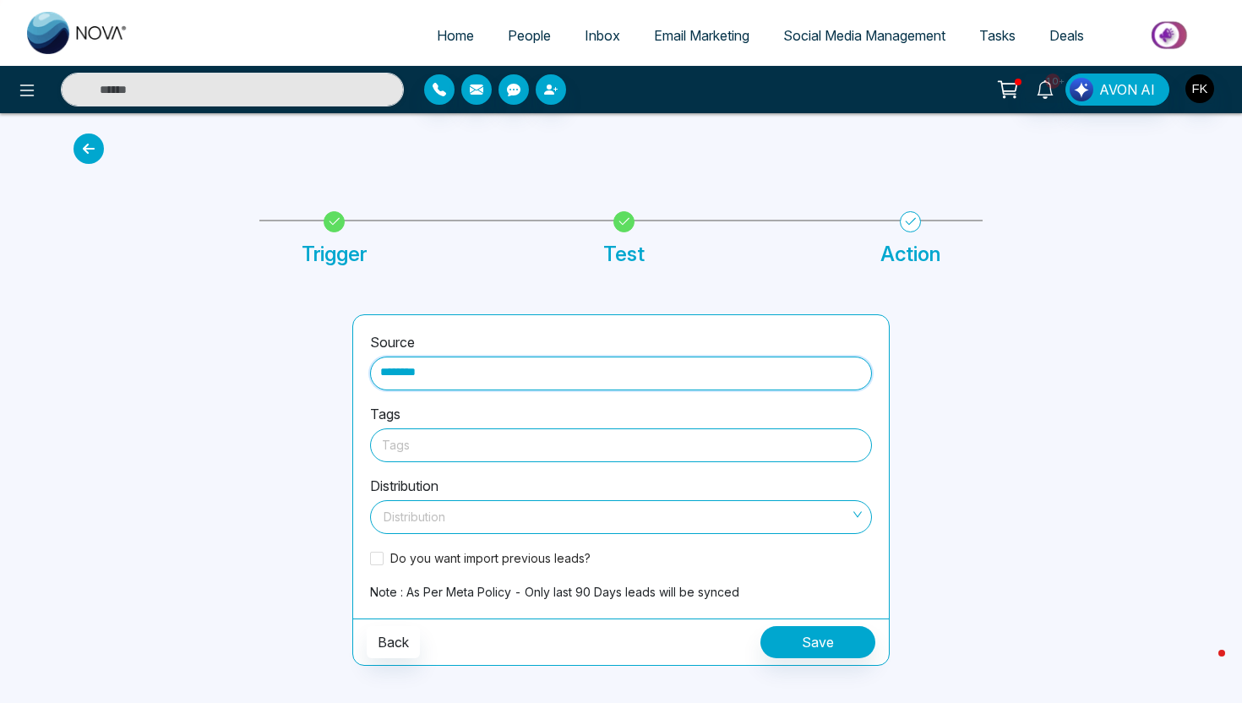
click at [498, 449] on div at bounding box center [621, 444] width 478 height 21
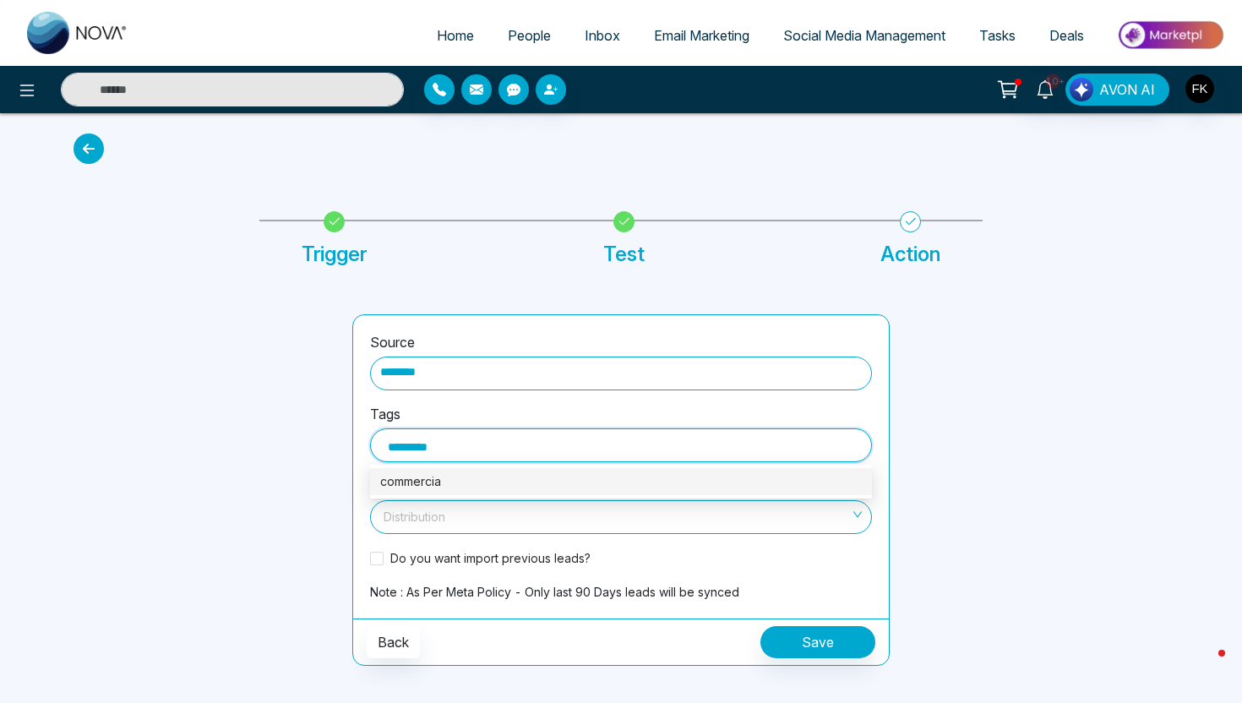
type input "**********"
click at [476, 483] on div "commercial" at bounding box center [620, 481] width 481 height 19
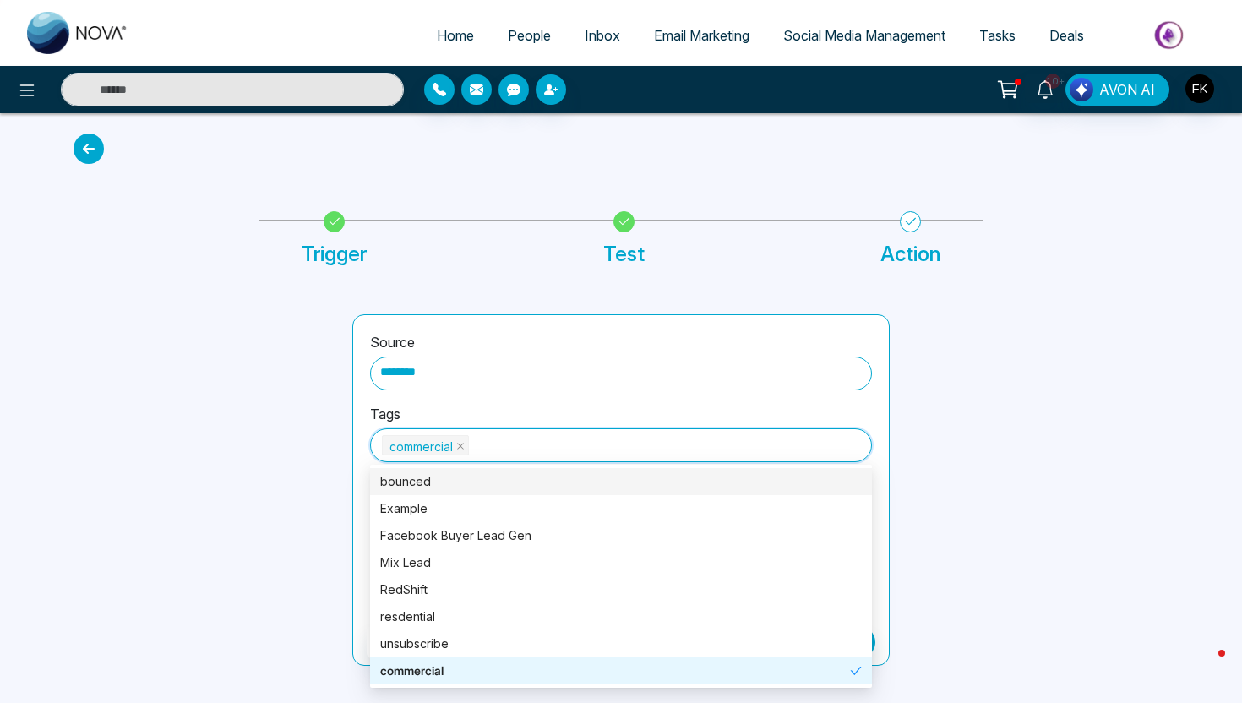
click at [266, 460] on div at bounding box center [202, 489] width 279 height 351
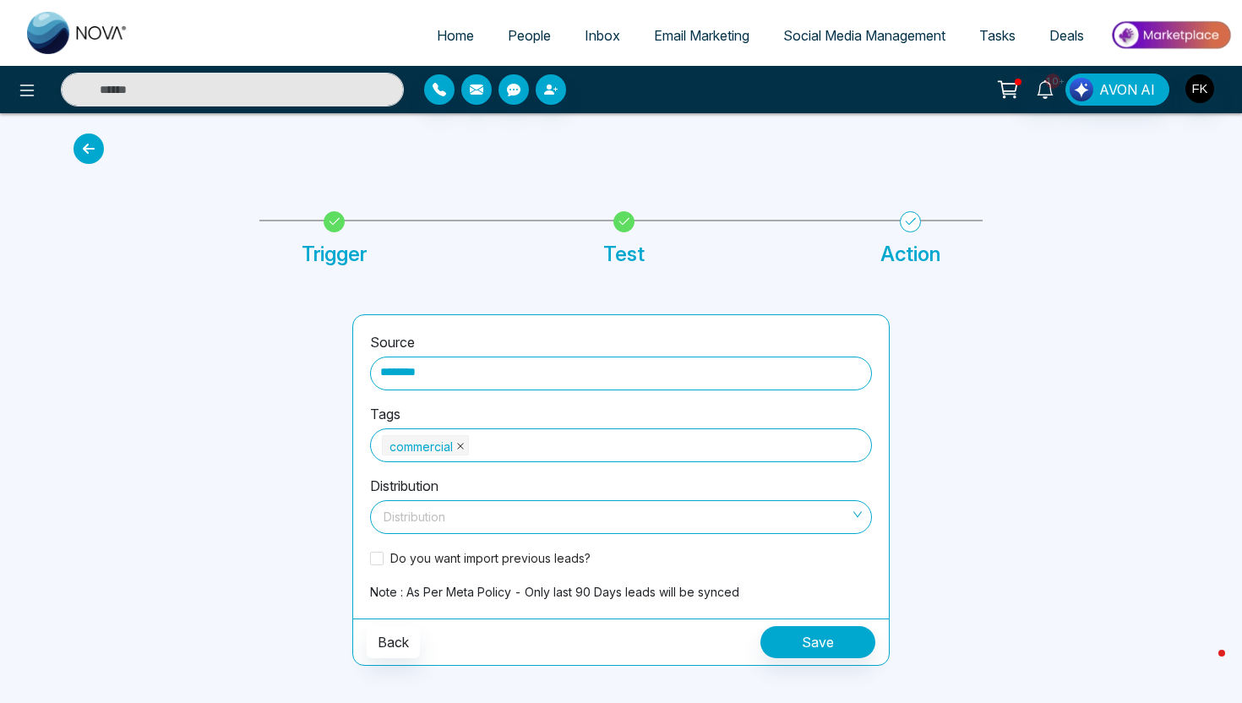
click at [465, 445] on icon "close" at bounding box center [460, 446] width 8 height 8
click at [463, 447] on div at bounding box center [621, 444] width 478 height 21
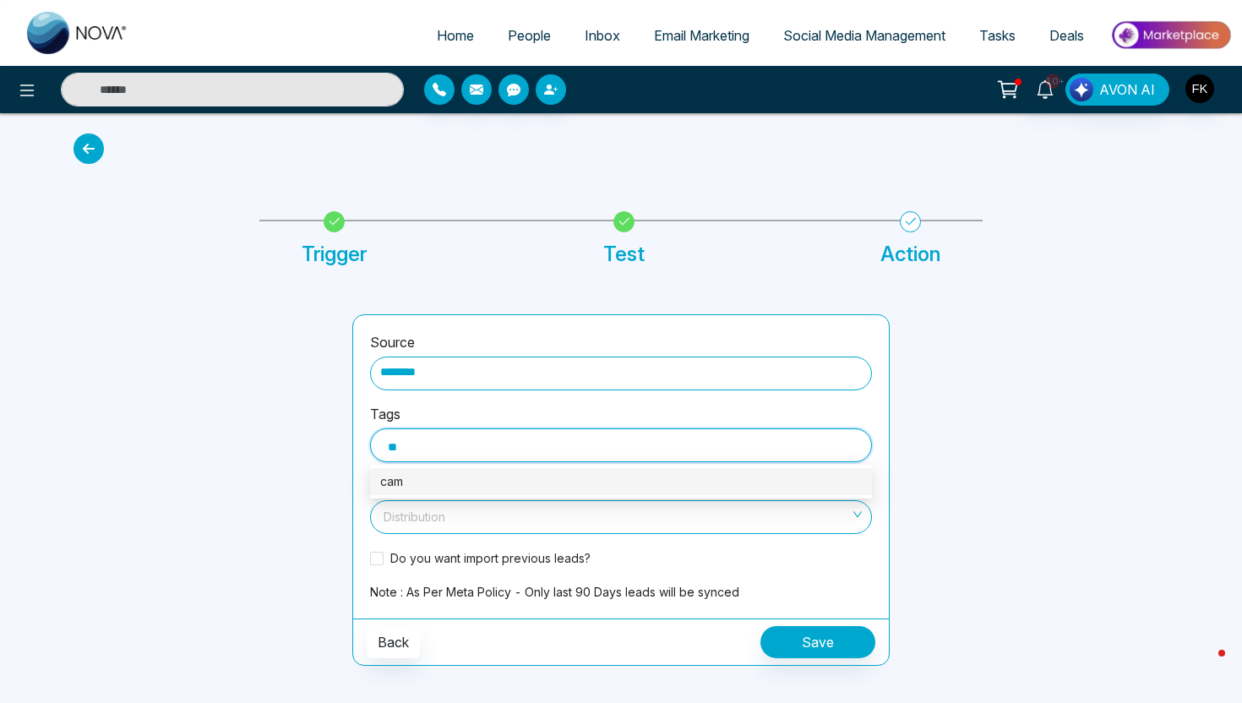
type input "*"
type input "**********"
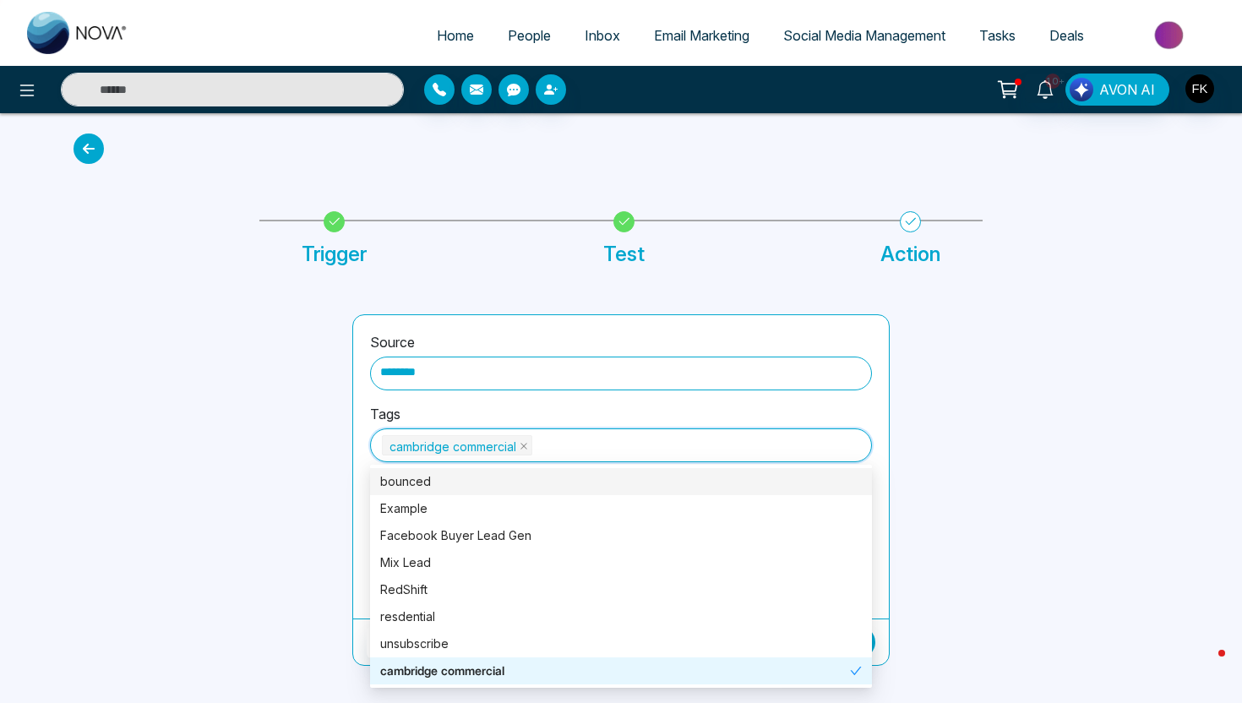
click at [945, 474] on div at bounding box center [1039, 489] width 279 height 351
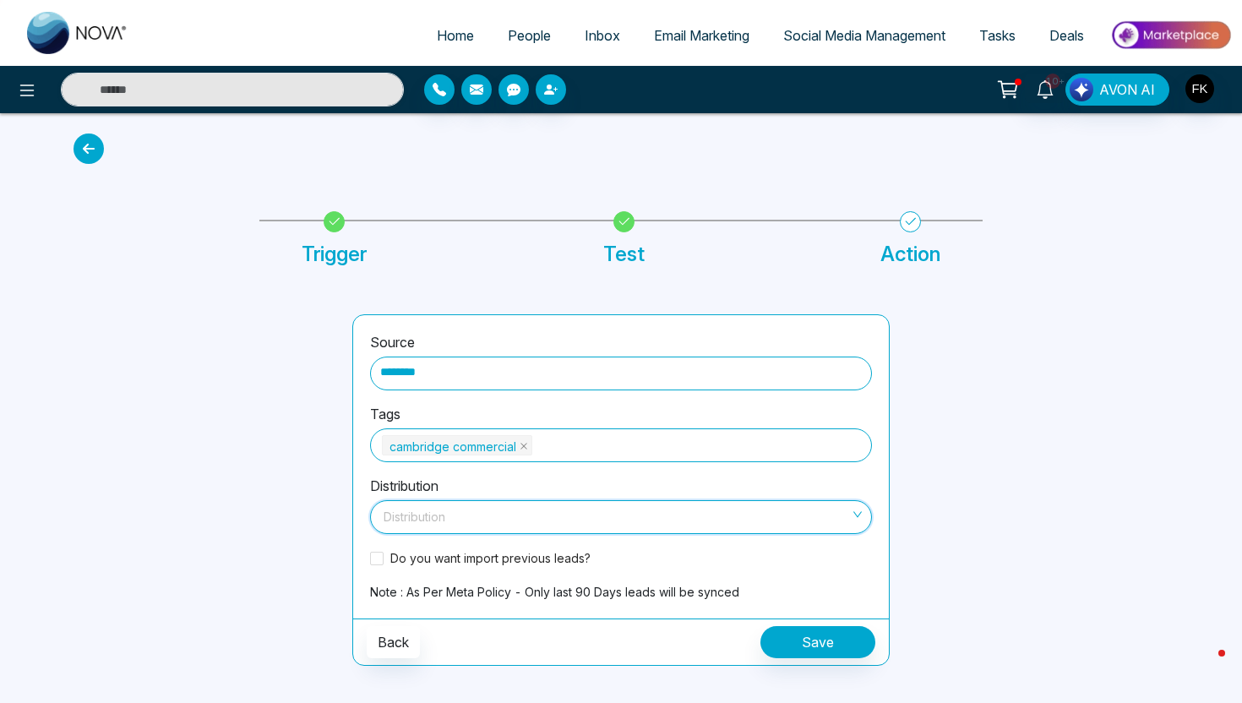
click at [673, 514] on input "search" at bounding box center [615, 513] width 470 height 25
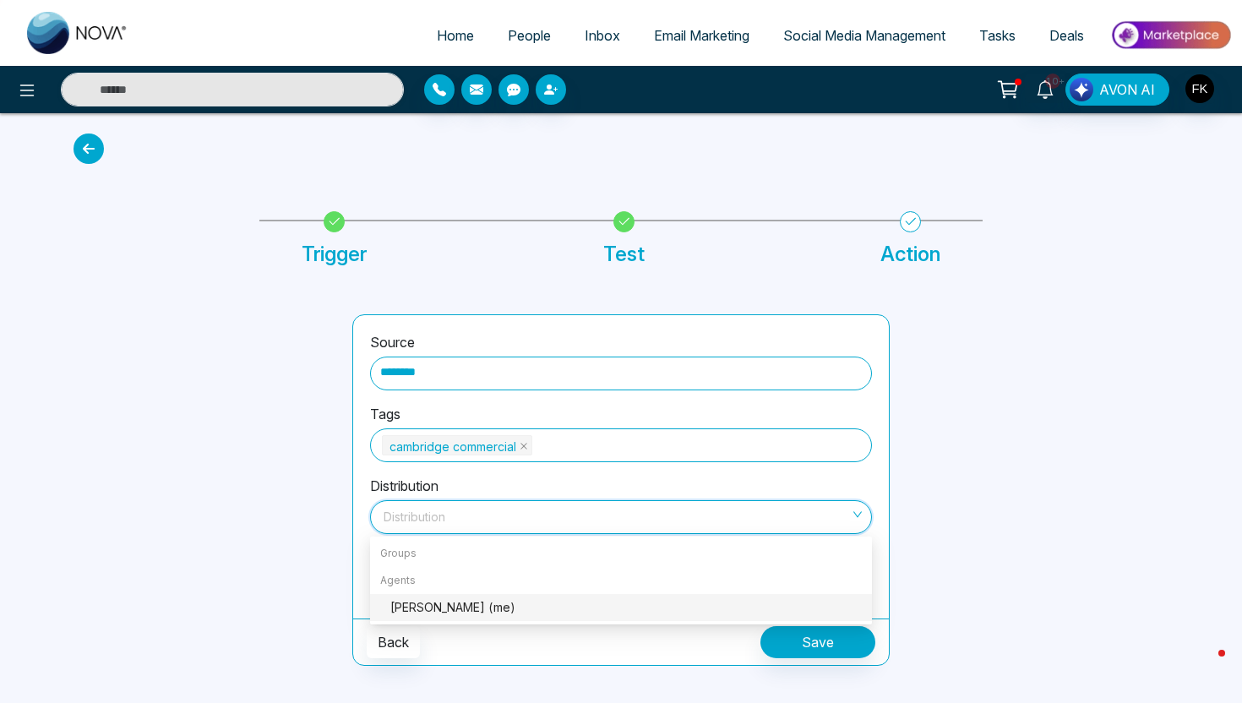
click at [459, 612] on div "[PERSON_NAME] (me)" at bounding box center [625, 607] width 471 height 19
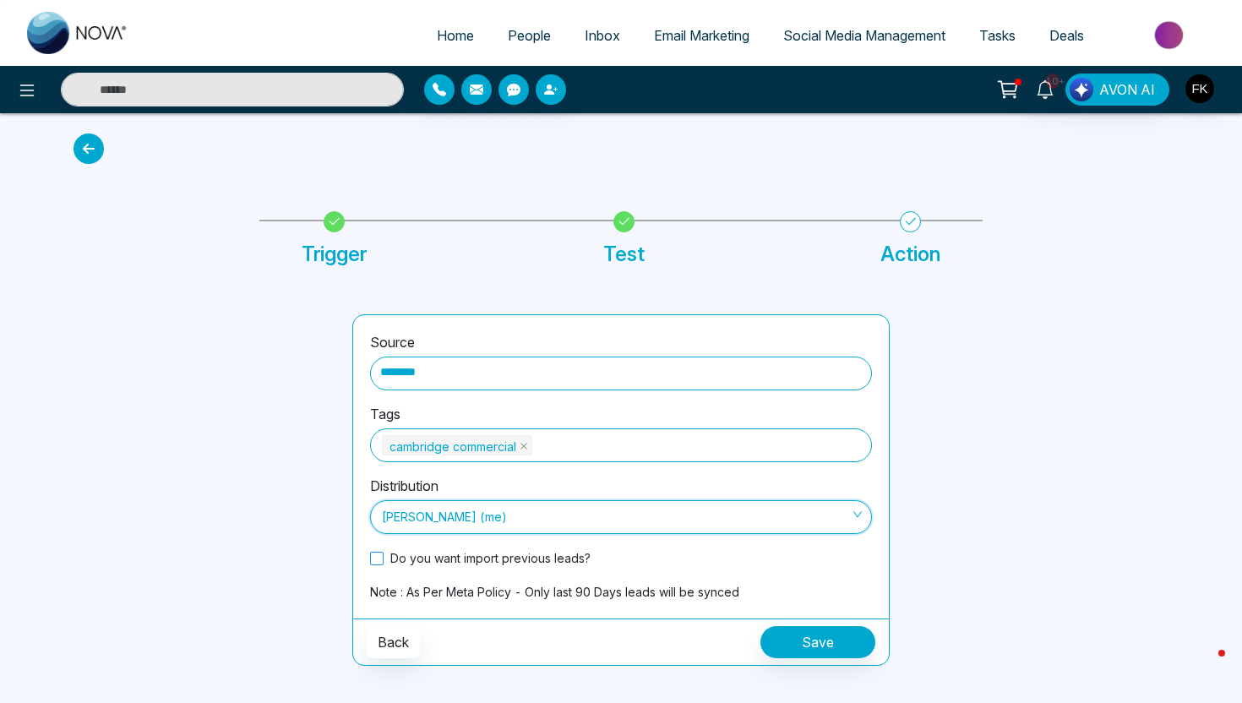
click at [454, 558] on span "Do you want import previous leads?" at bounding box center [490, 558] width 214 height 18
click at [839, 644] on button "Save" at bounding box center [817, 642] width 115 height 32
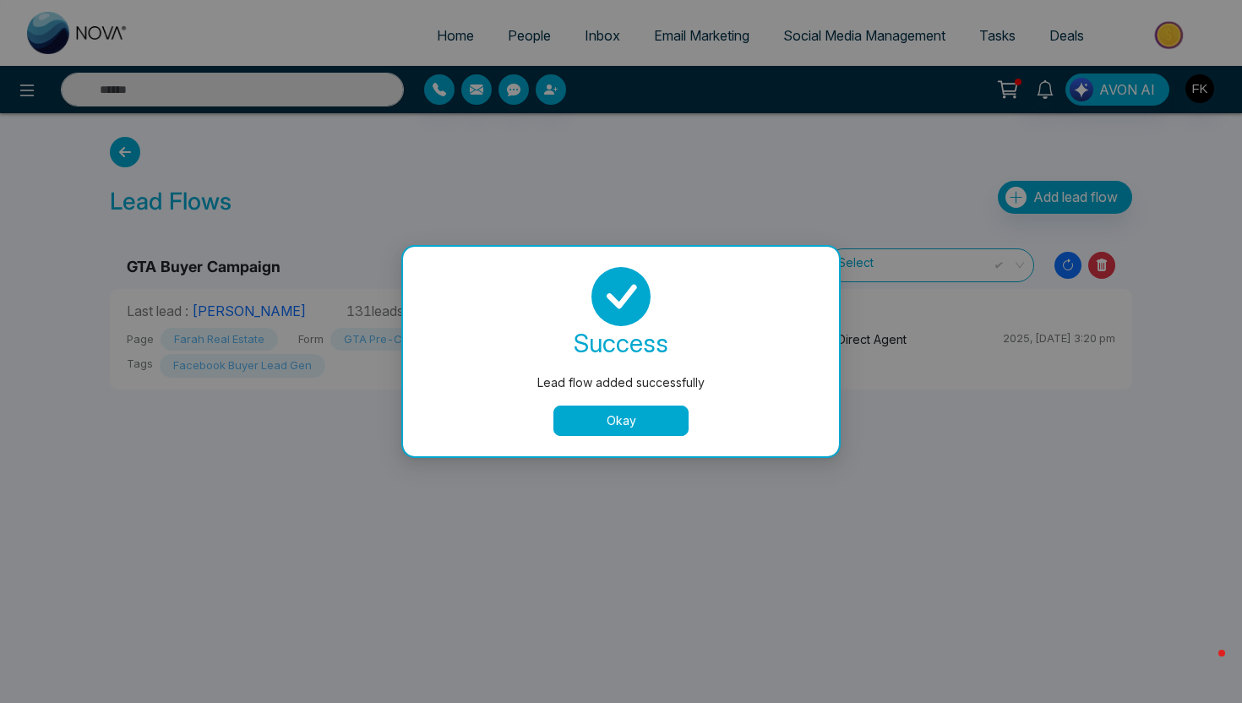
click at [671, 424] on button "Okay" at bounding box center [620, 420] width 135 height 30
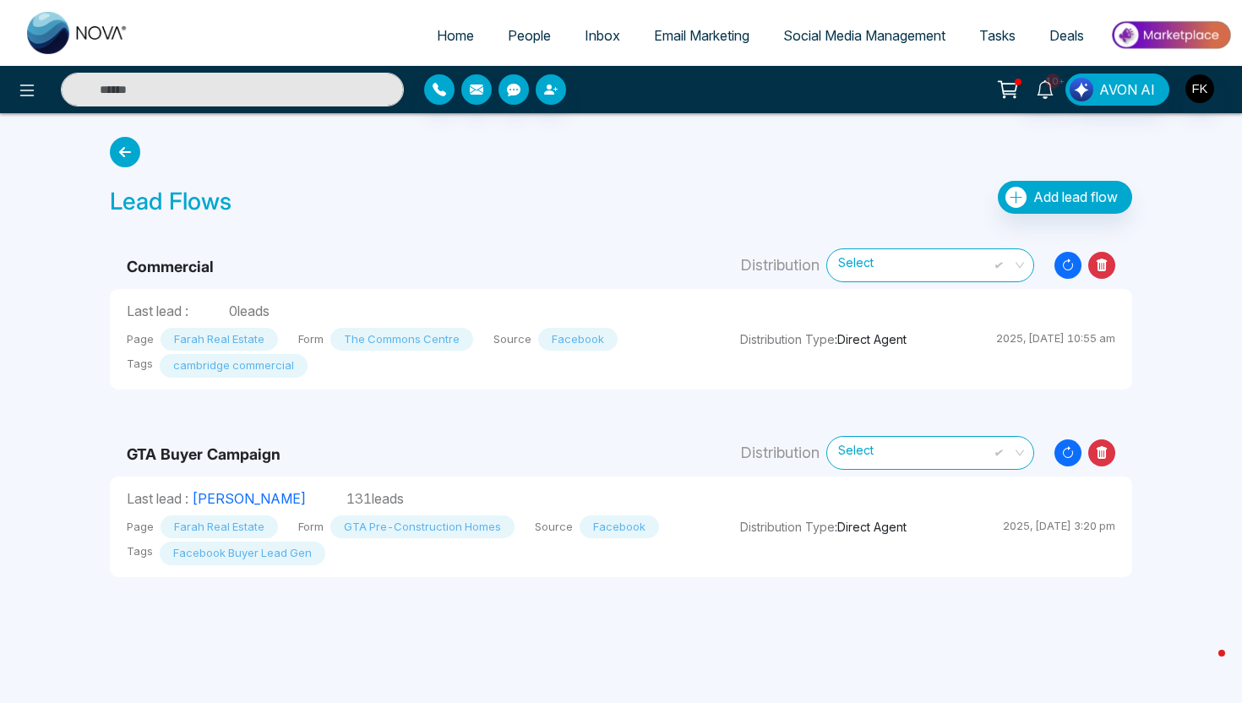
click at [1063, 260] on icon "Resync Leads" at bounding box center [1067, 265] width 27 height 27
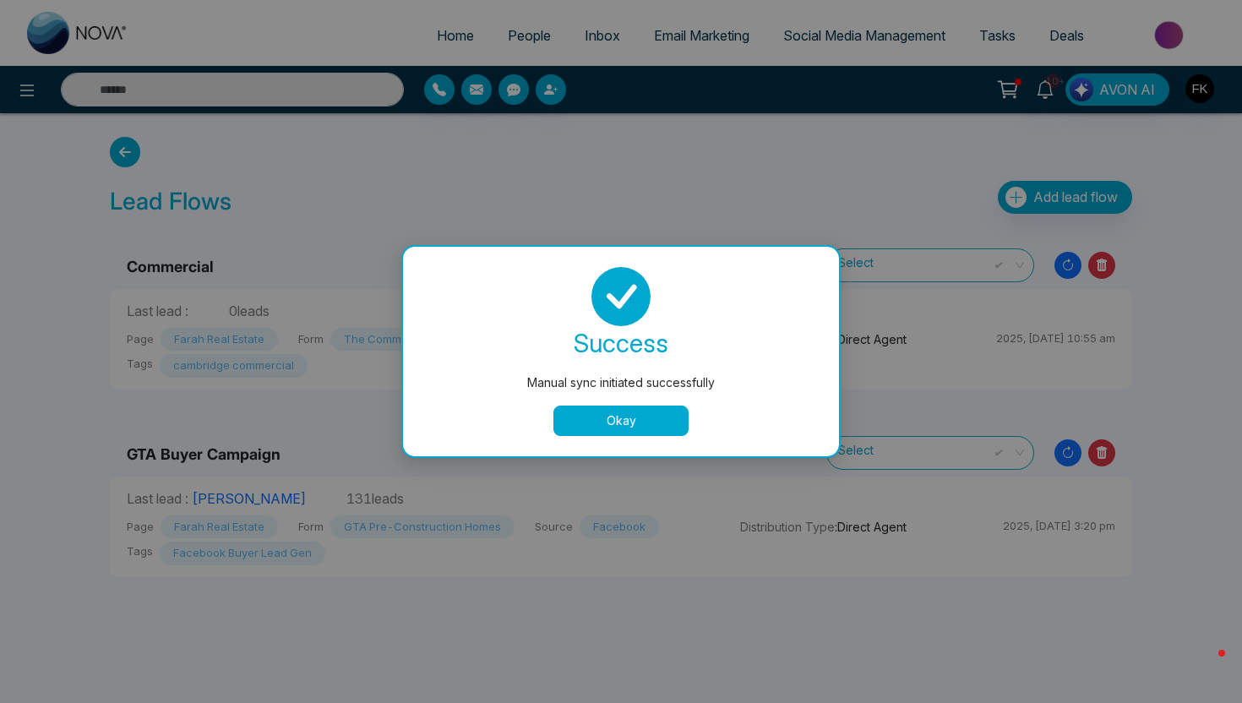
click at [577, 414] on button "Okay" at bounding box center [620, 420] width 135 height 30
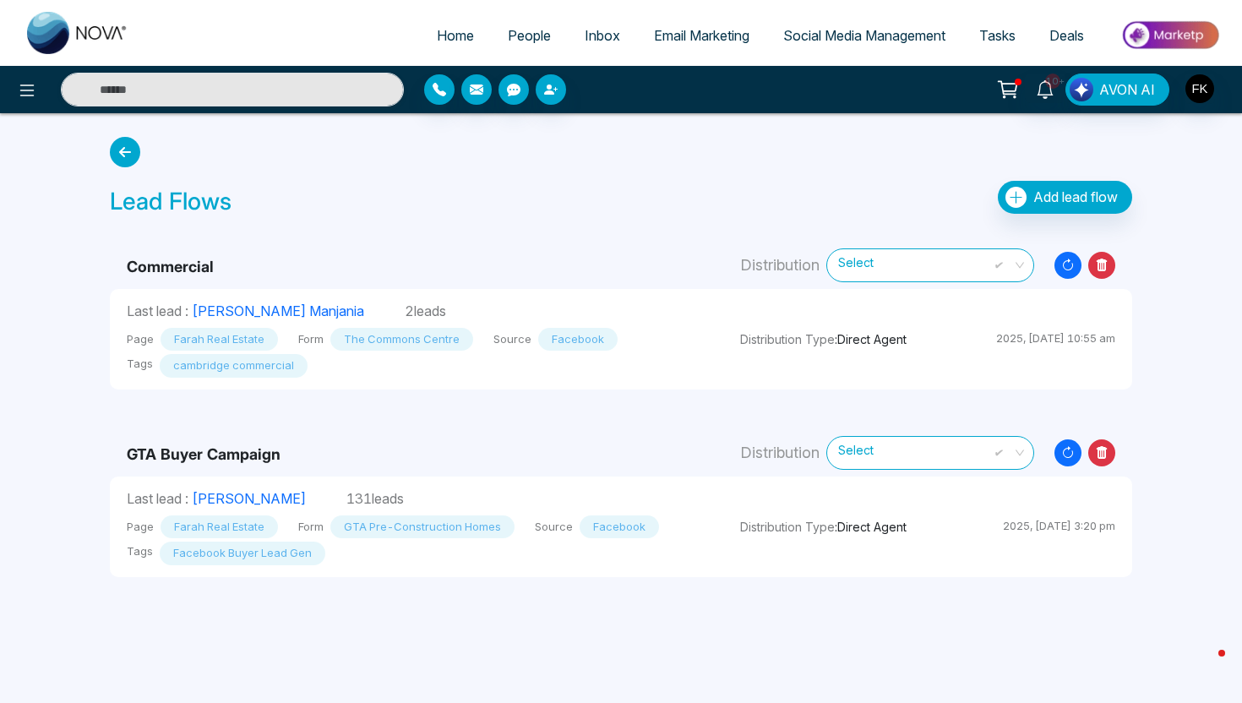
click at [536, 40] on span "People" at bounding box center [529, 35] width 43 height 17
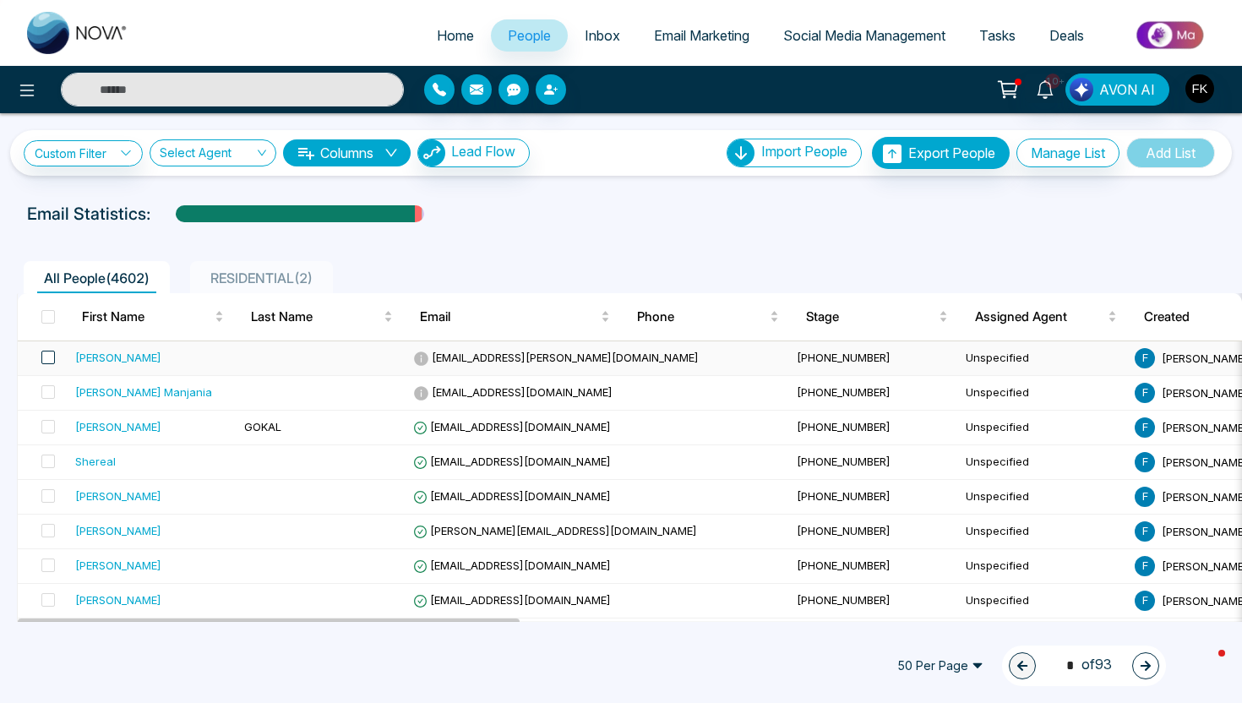
click at [50, 356] on span at bounding box center [48, 358] width 14 height 14
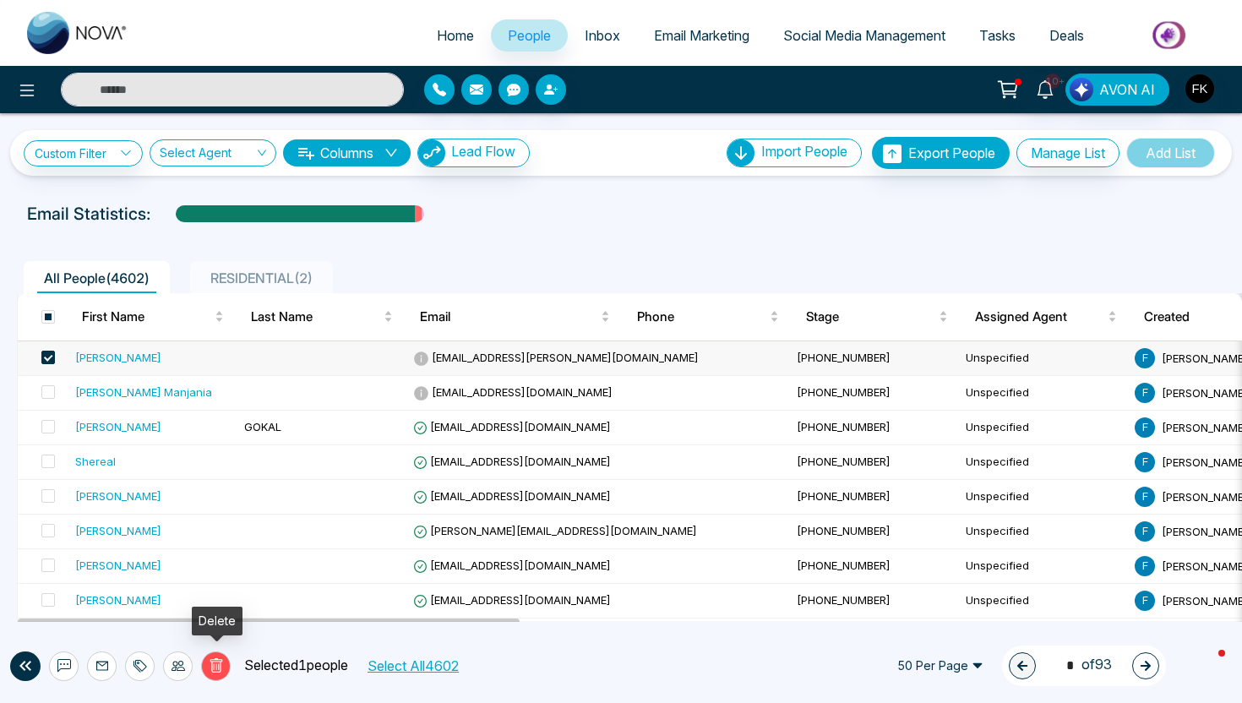
click at [226, 661] on button "Delete" at bounding box center [216, 666] width 30 height 30
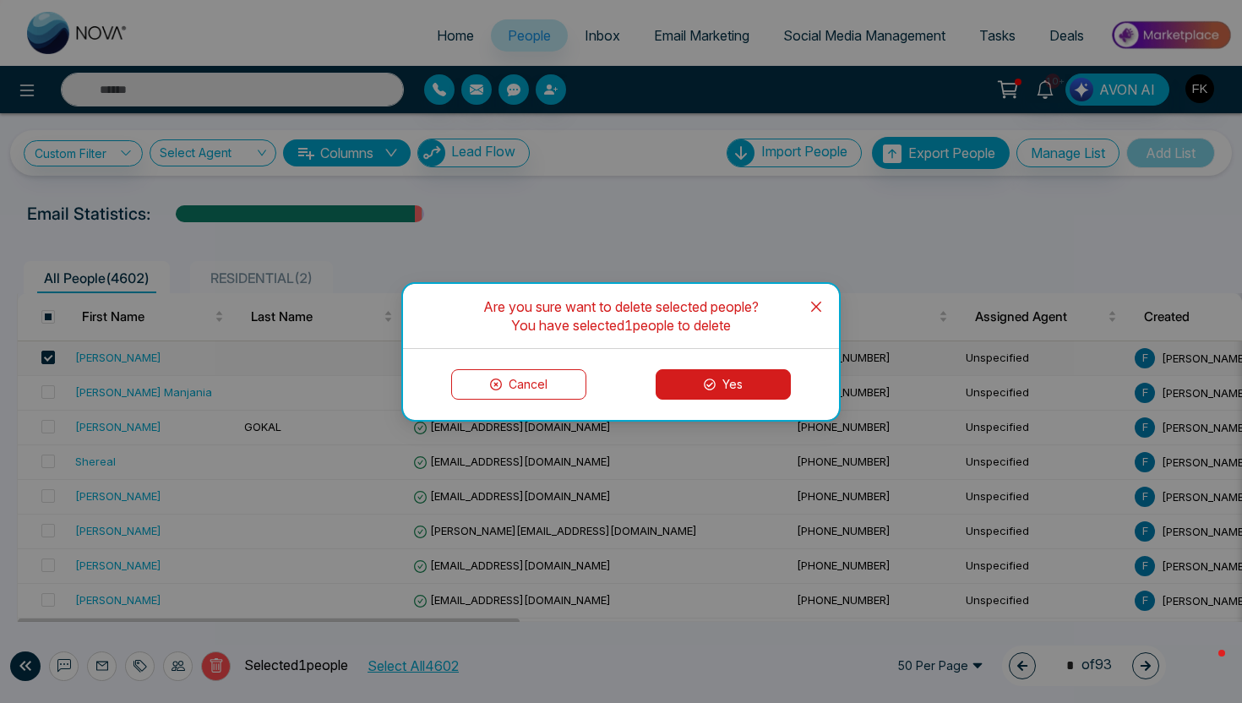
click at [699, 392] on button "Yes" at bounding box center [722, 384] width 135 height 30
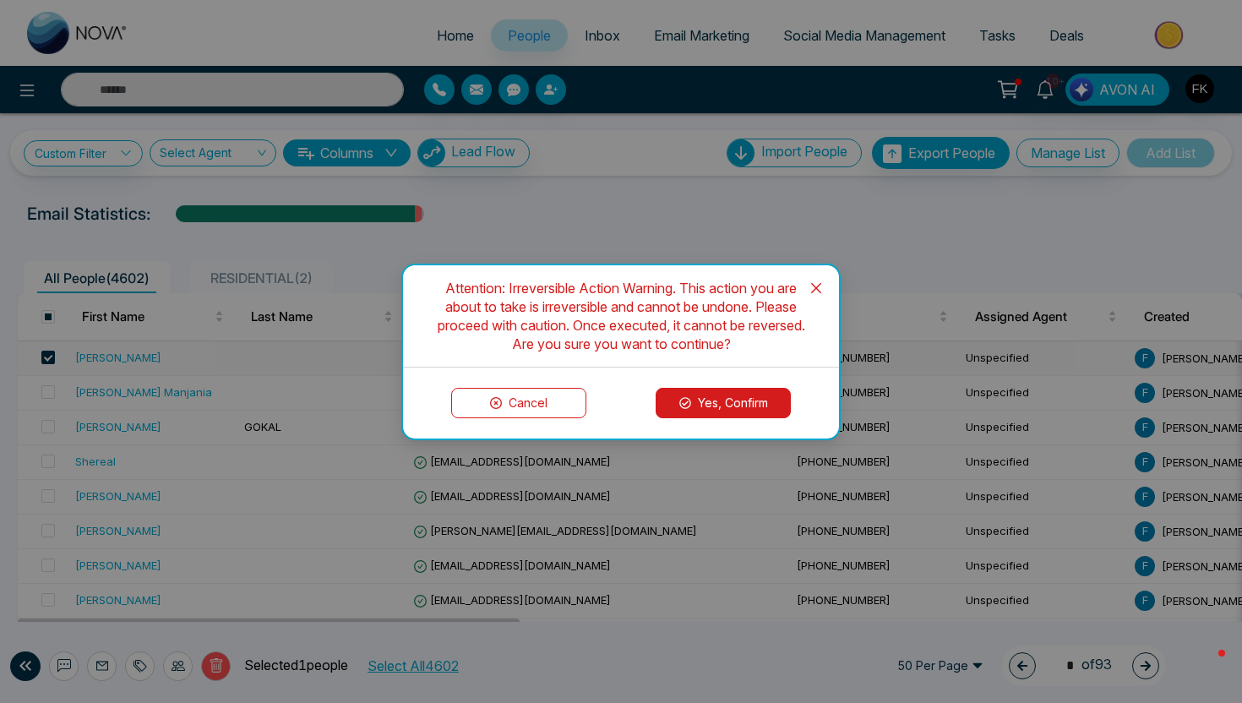
click at [697, 393] on button "Yes, Confirm" at bounding box center [722, 403] width 135 height 30
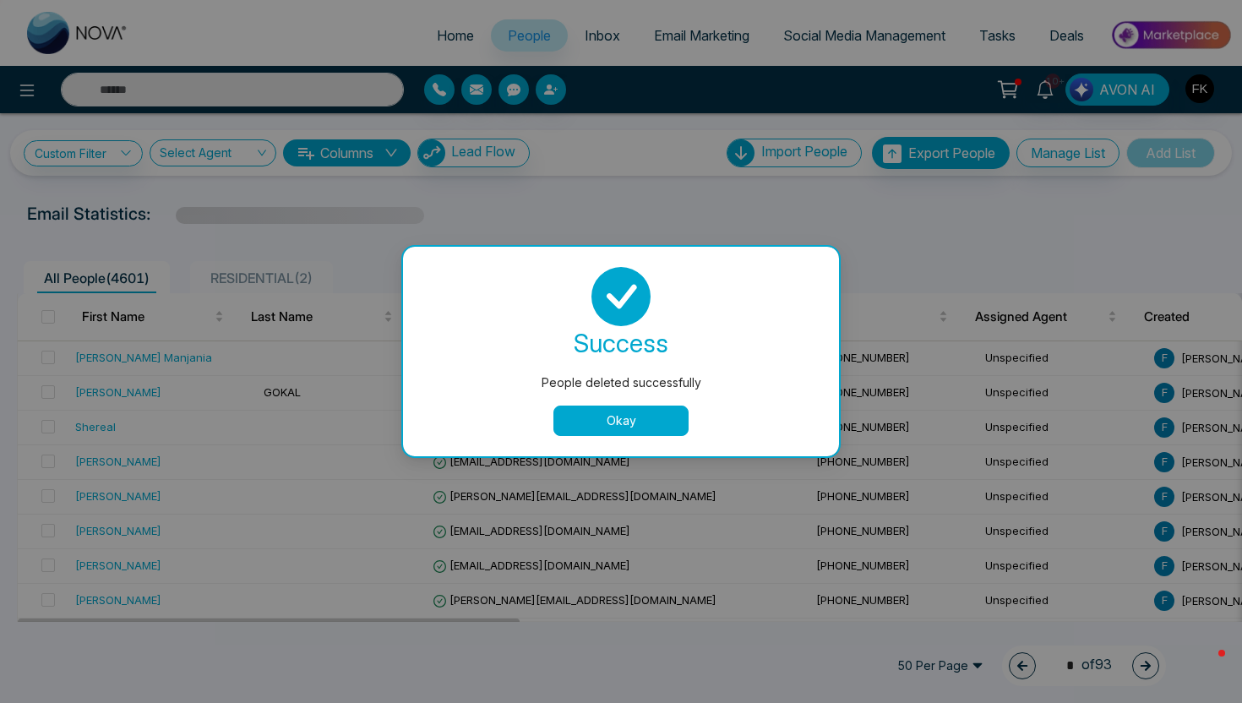
click at [615, 432] on button "Okay" at bounding box center [620, 420] width 135 height 30
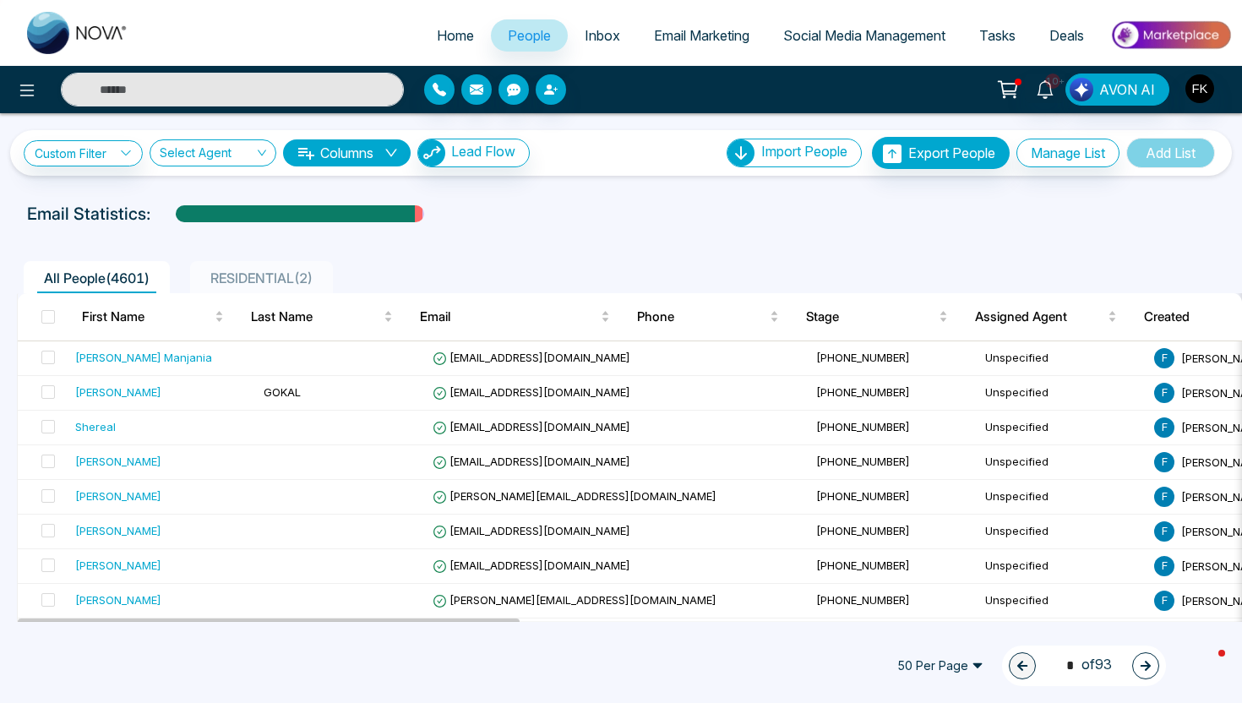
click at [457, 30] on span "Home" at bounding box center [455, 35] width 37 height 17
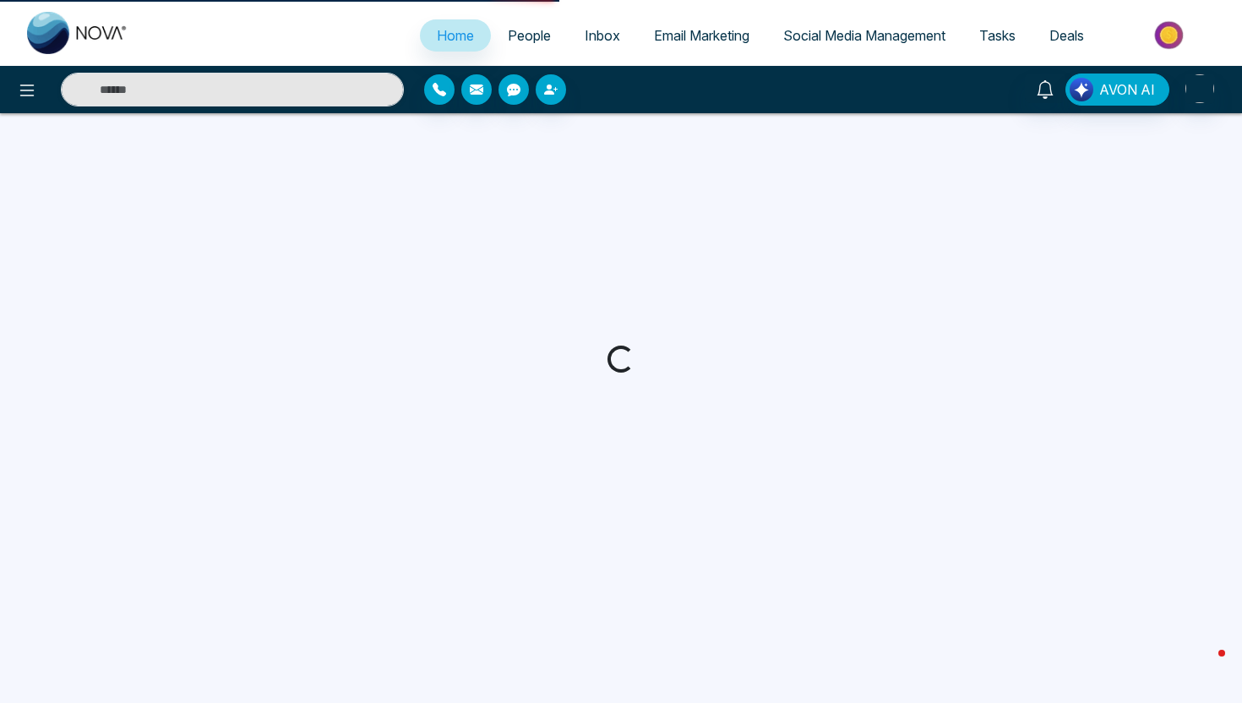
select select "*"
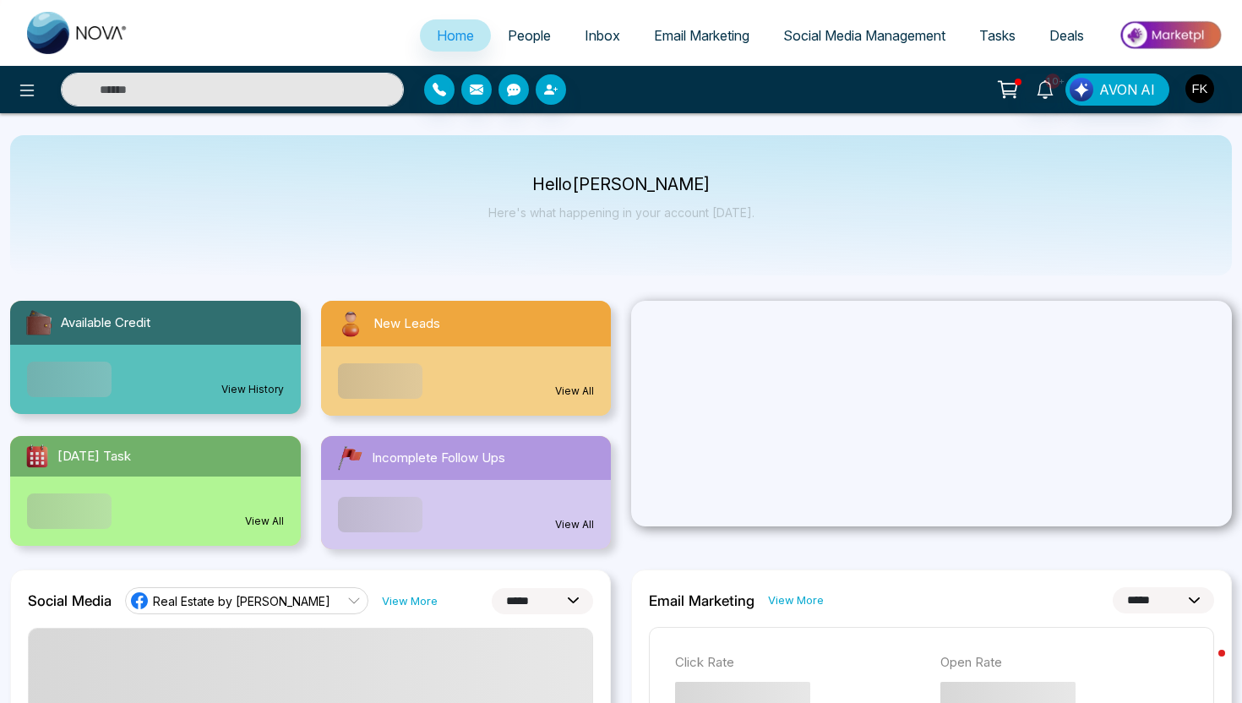
click at [528, 39] on span "People" at bounding box center [529, 35] width 43 height 17
